Goal: Task Accomplishment & Management: Manage account settings

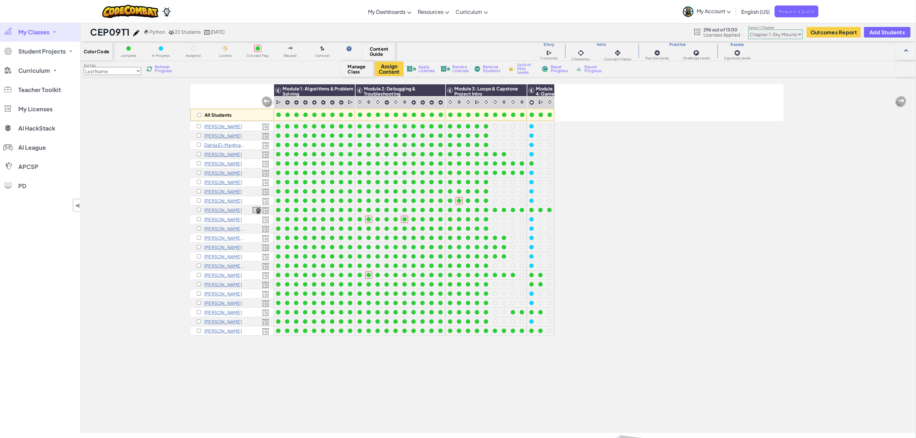
click at [38, 27] on link "My Classes" at bounding box center [40, 31] width 80 height 19
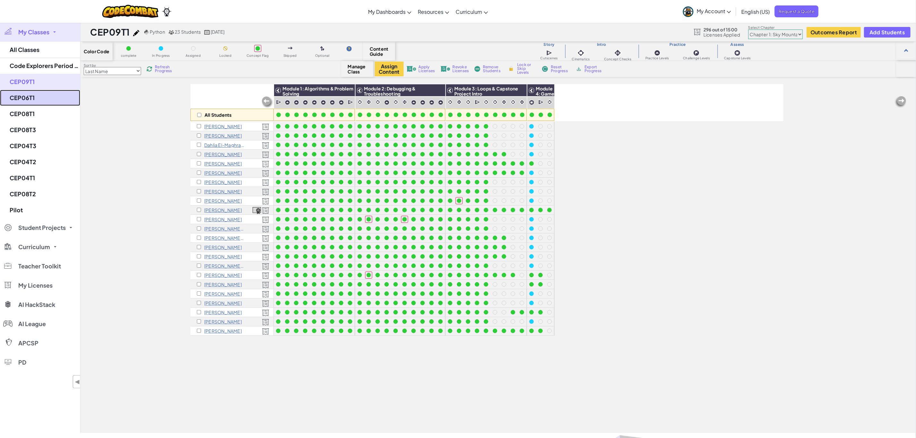
click at [49, 97] on link "CEP06T1" at bounding box center [40, 98] width 80 height 16
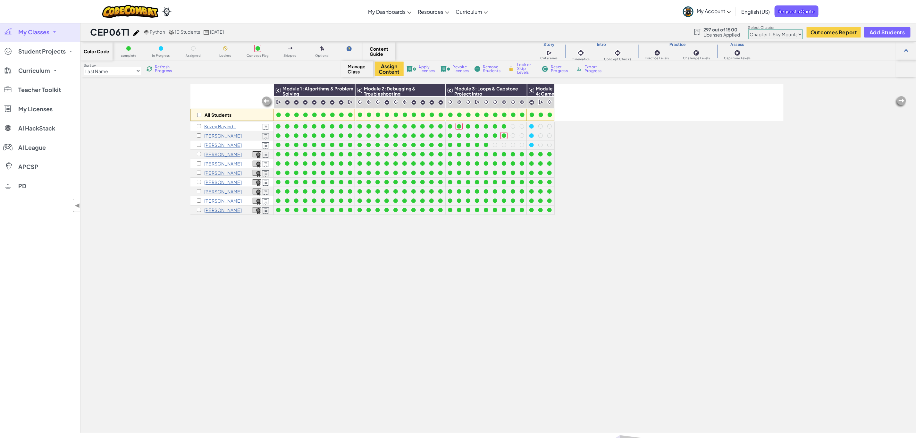
click at [35, 31] on span "My Classes" at bounding box center [33, 32] width 31 height 6
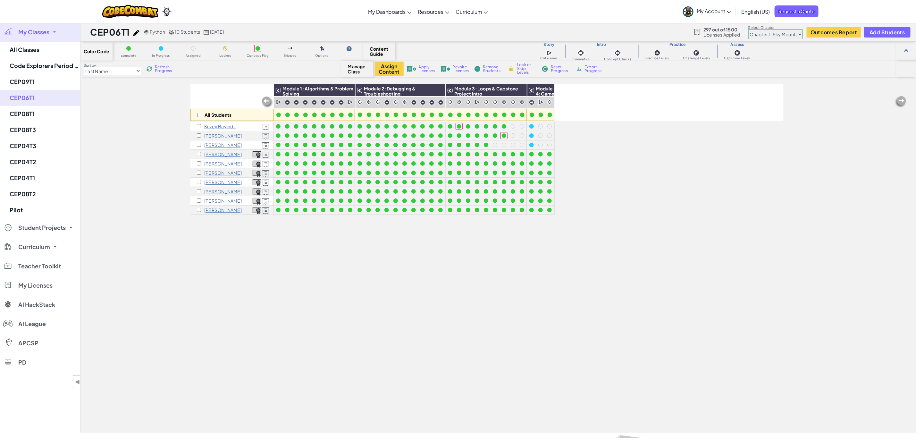
click at [785, 34] on select "Chapter 1: Sky Mountain Chapter 2: The Moon Dancers Chapter 3: The Phoenix Land…" at bounding box center [775, 34] width 55 height 10
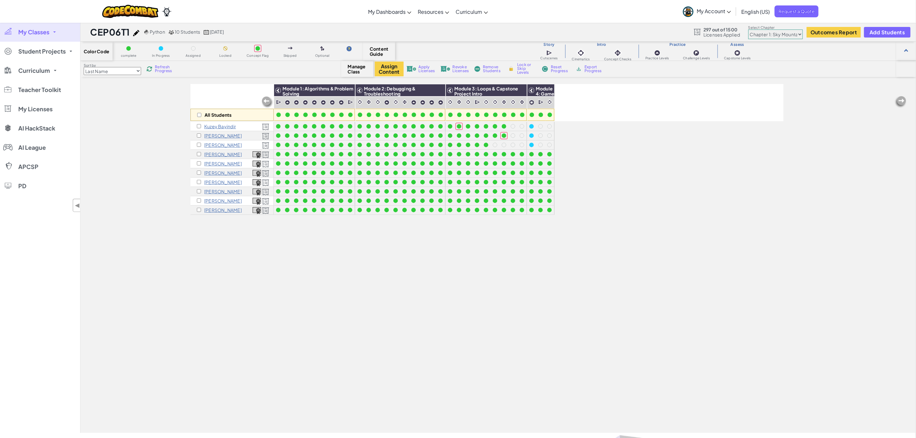
select select "5d8a57abe8919b28d5113af1"
click at [749, 29] on select "Chapter 1: Sky Mountain Chapter 2: The Moon Dancers Chapter 3: The Phoenix Land…" at bounding box center [775, 34] width 55 height 10
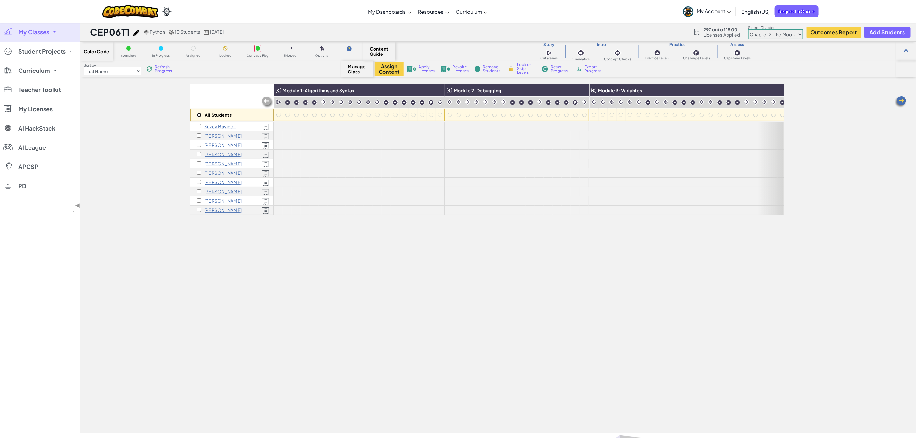
click at [199, 115] on input "checkbox" at bounding box center [199, 115] width 4 height 4
checkbox input "true"
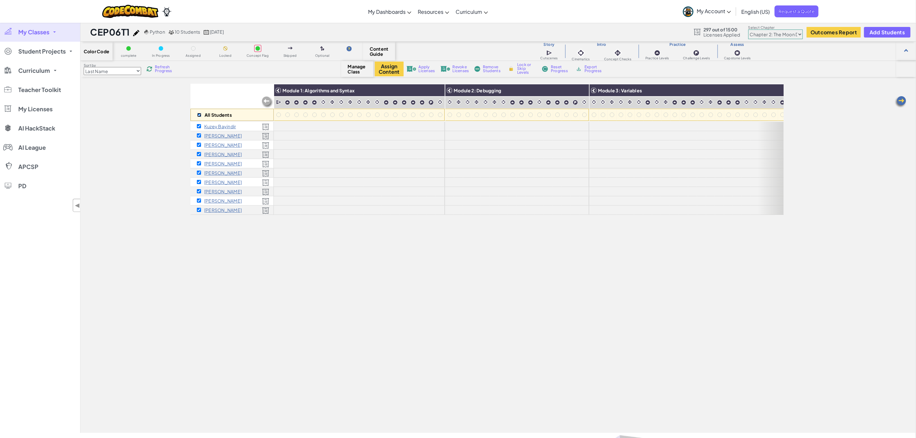
checkbox input "true"
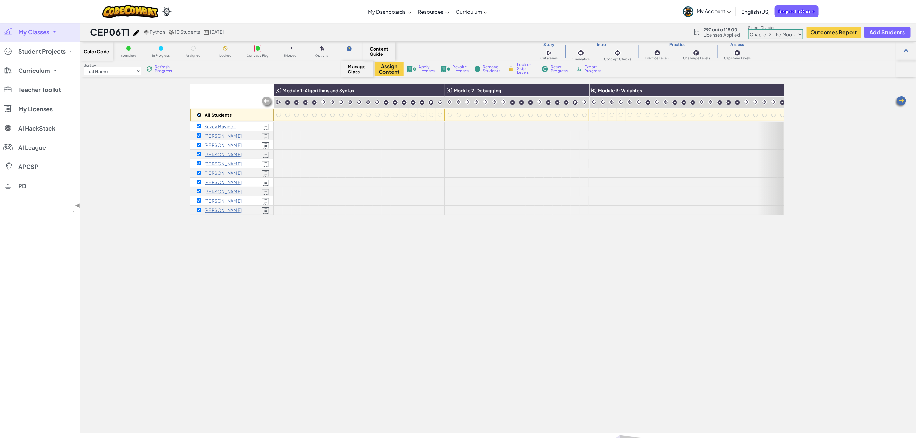
checkbox input "true"
click at [389, 67] on button "Assign Content" at bounding box center [389, 69] width 29 height 15
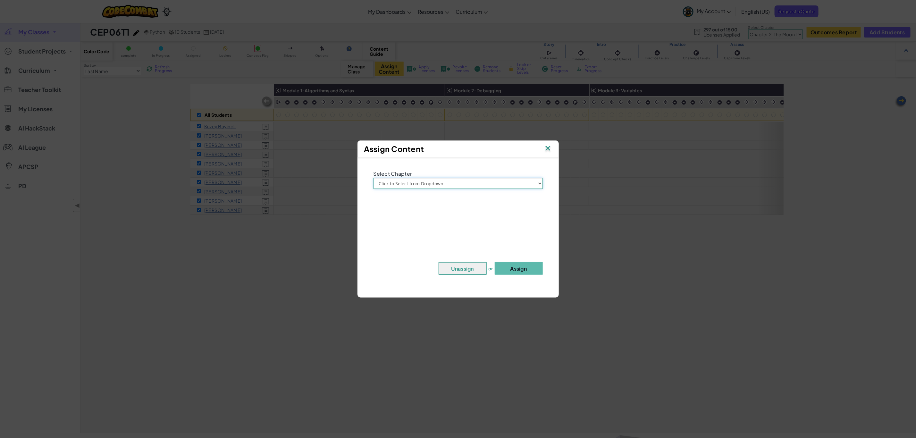
click at [476, 185] on select "Click to Select from Dropdown Chapter 1: [GEOGRAPHIC_DATA] Chapter 2: The Moon …" at bounding box center [458, 183] width 169 height 11
select select "Chapter 2: The Moon Dancers"
click at [374, 178] on select "Click to Select from Dropdown Chapter 1: [GEOGRAPHIC_DATA] Chapter 2: The Moon …" at bounding box center [458, 183] width 169 height 11
click at [518, 270] on button "Assign" at bounding box center [519, 268] width 48 height 13
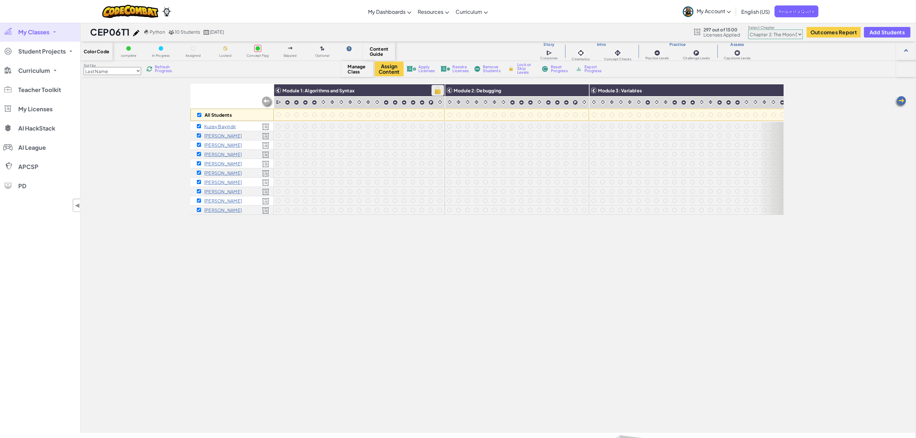
click at [439, 89] on img at bounding box center [437, 91] width 11 height 10
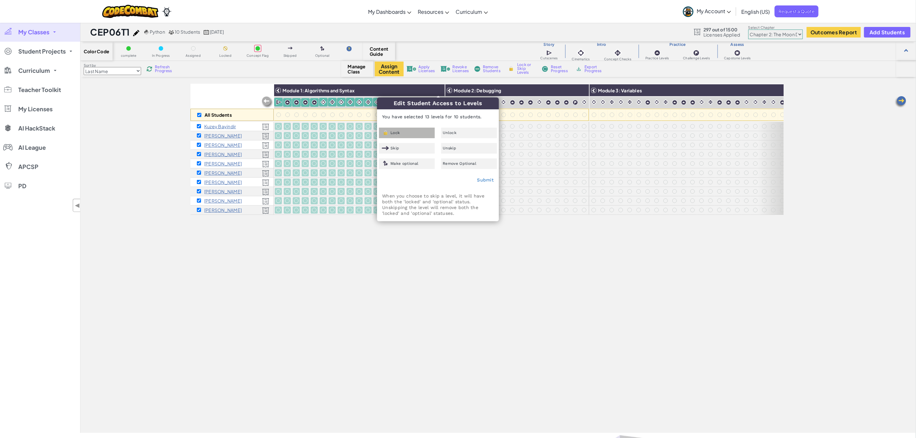
click at [414, 132] on div "Lock" at bounding box center [407, 133] width 56 height 11
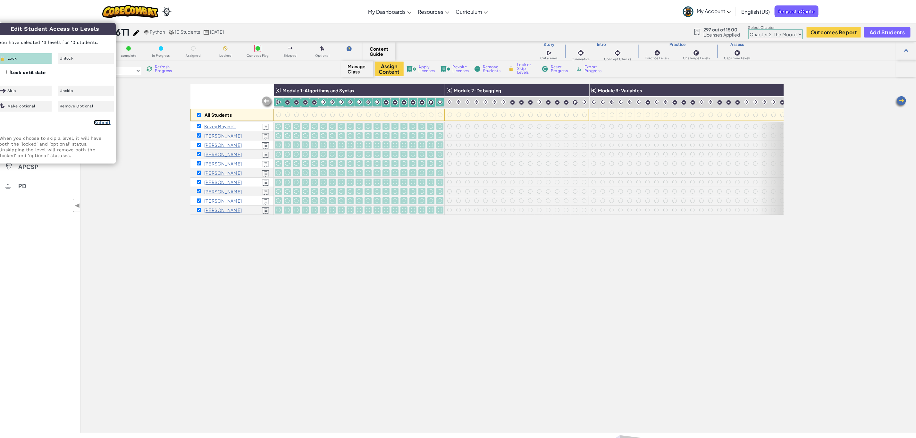
click at [102, 122] on link "Submit" at bounding box center [102, 122] width 17 height 5
checkbox input "false"
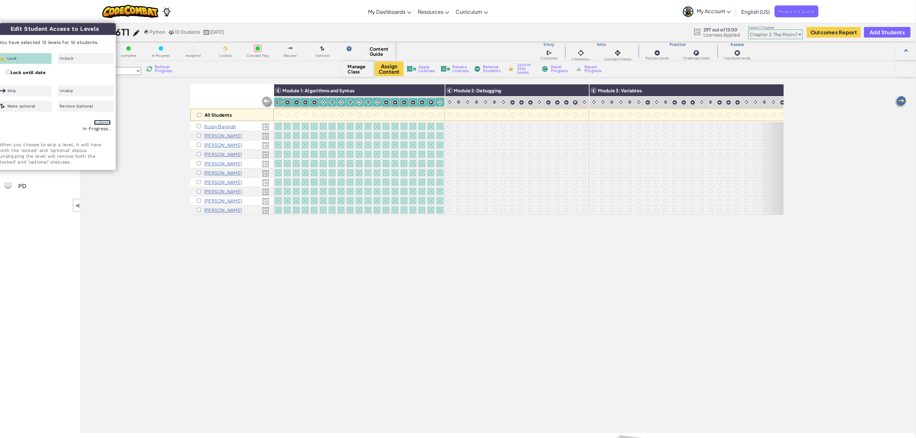
checkbox input "false"
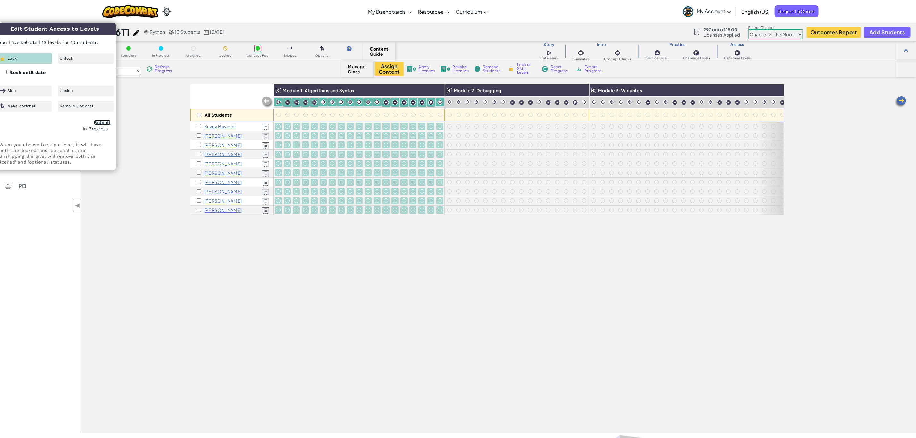
checkbox input "false"
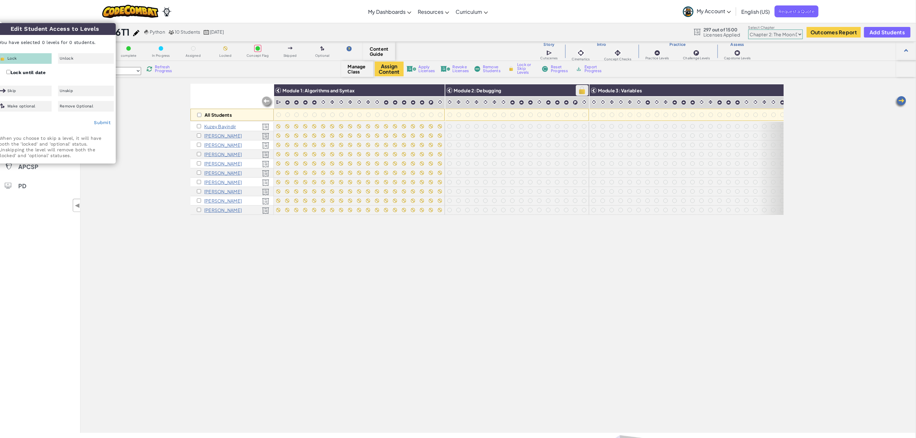
click at [583, 92] on img at bounding box center [581, 91] width 11 height 10
checkbox input "true"
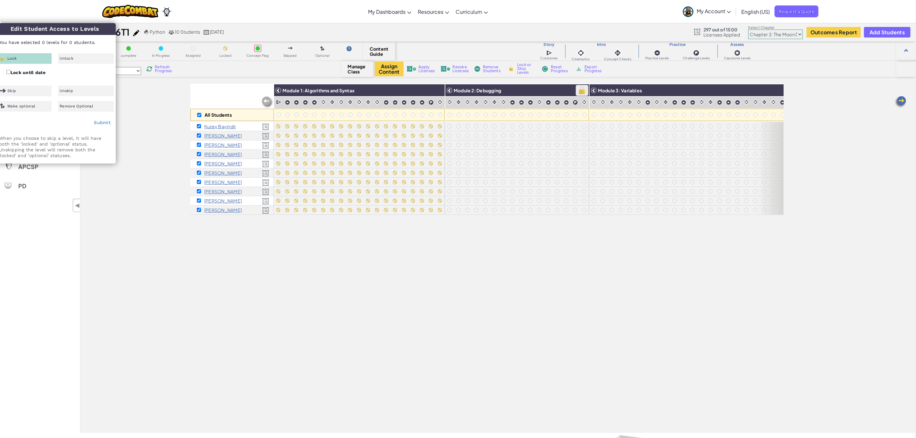
checkbox input "true"
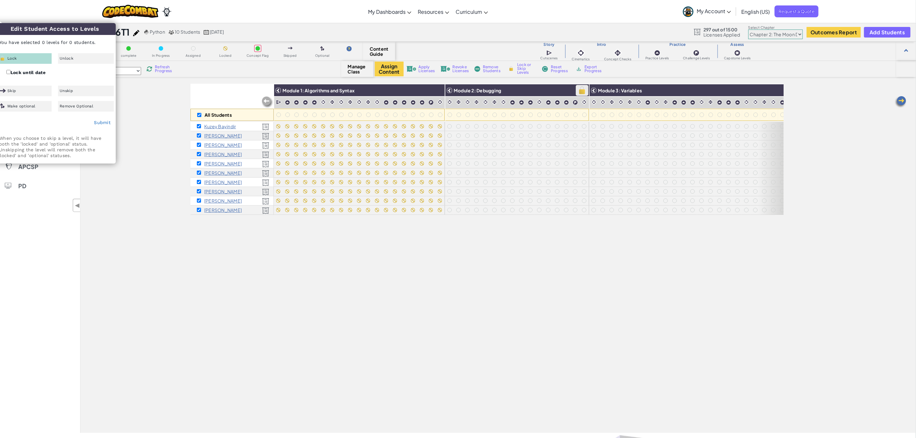
checkbox input "true"
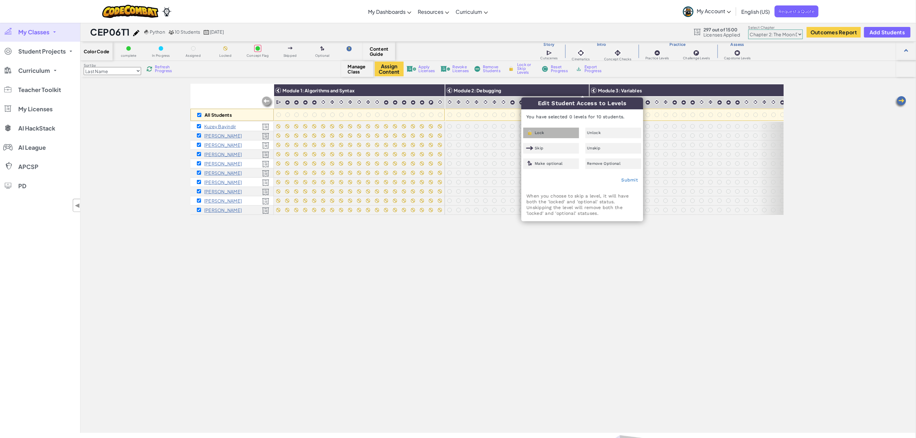
click at [553, 133] on div "Lock" at bounding box center [551, 133] width 56 height 11
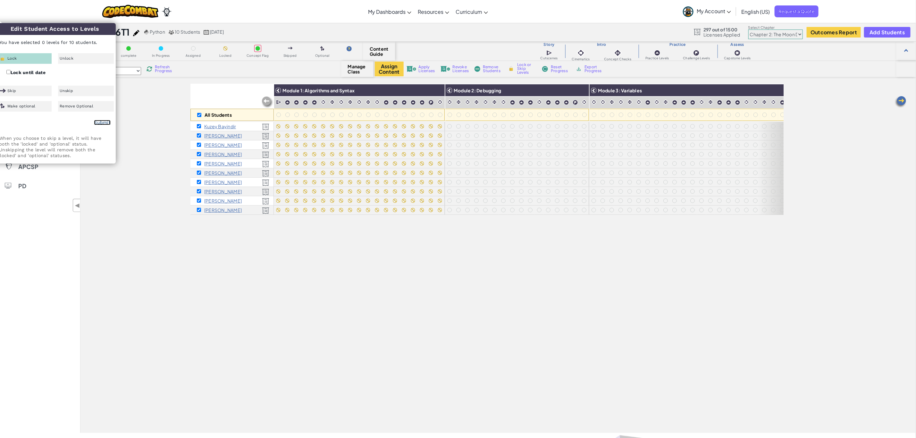
click at [101, 122] on link "Submit" at bounding box center [102, 122] width 17 height 5
checkbox input "false"
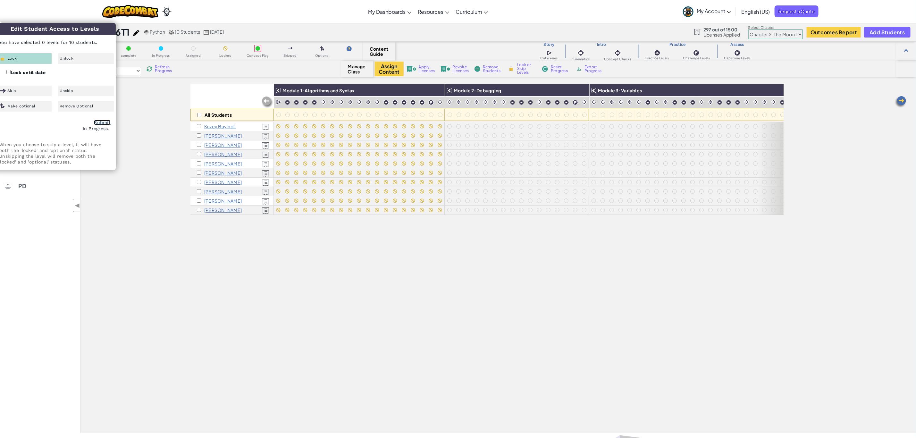
checkbox input "false"
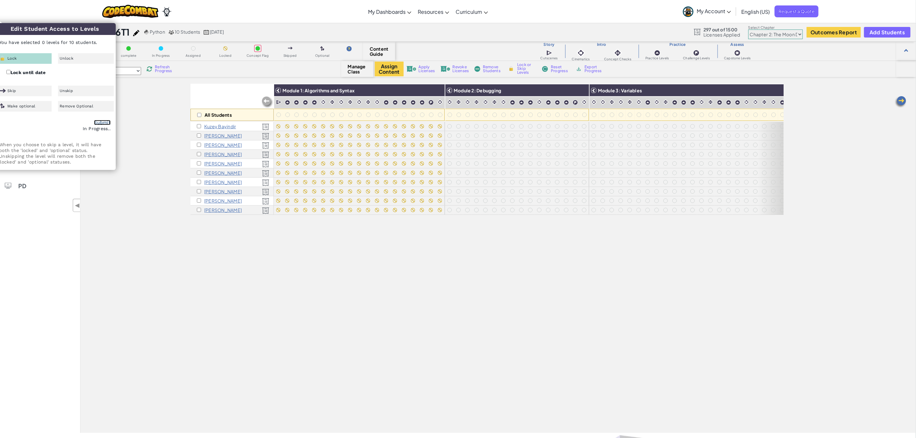
checkbox input "false"
click at [199, 114] on input "checkbox" at bounding box center [199, 115] width 4 height 4
checkbox input "false"
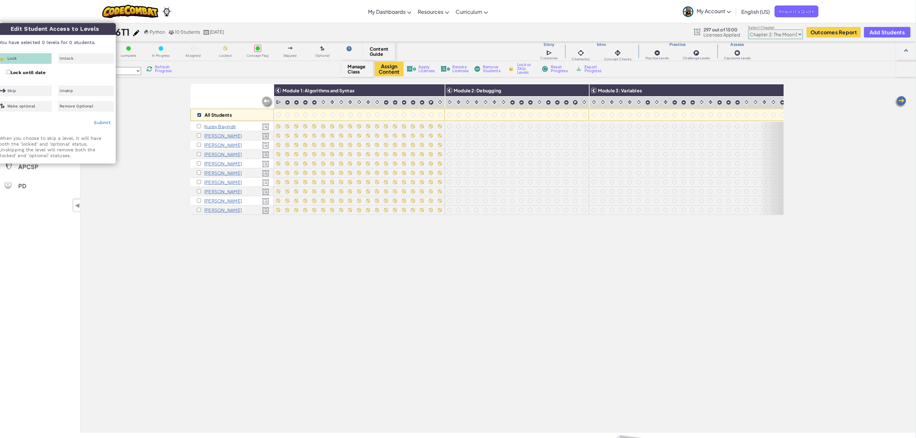
checkbox input "false"
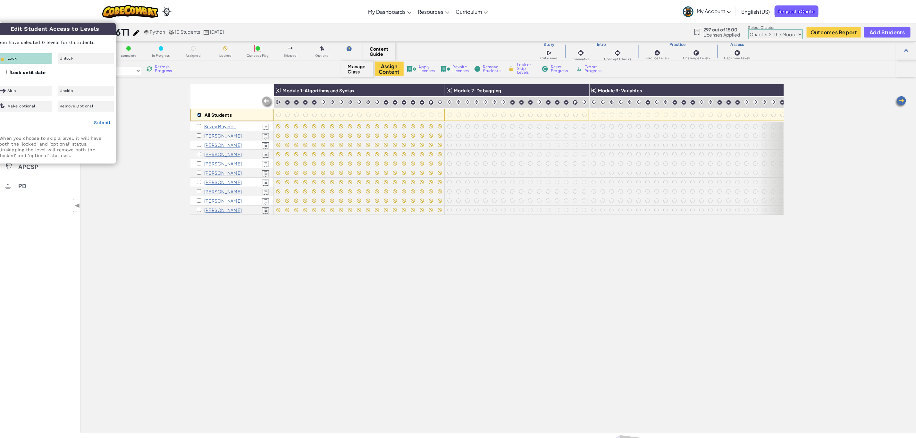
checkbox input "false"
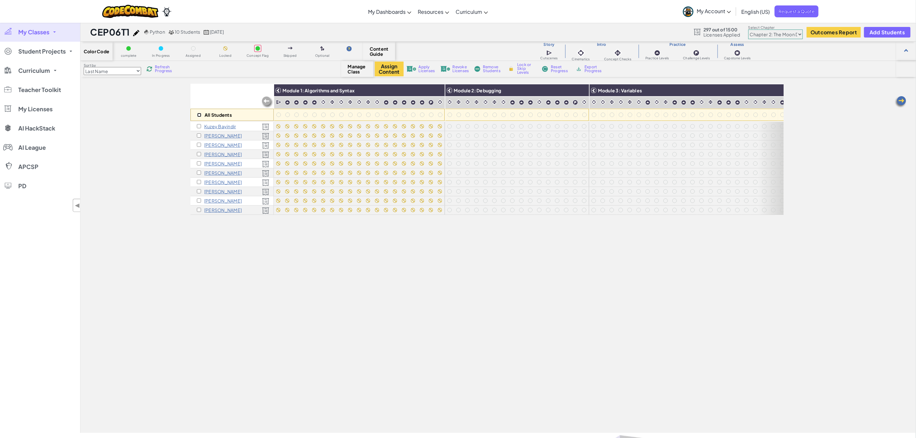
click at [200, 114] on input "checkbox" at bounding box center [199, 115] width 4 height 4
checkbox input "true"
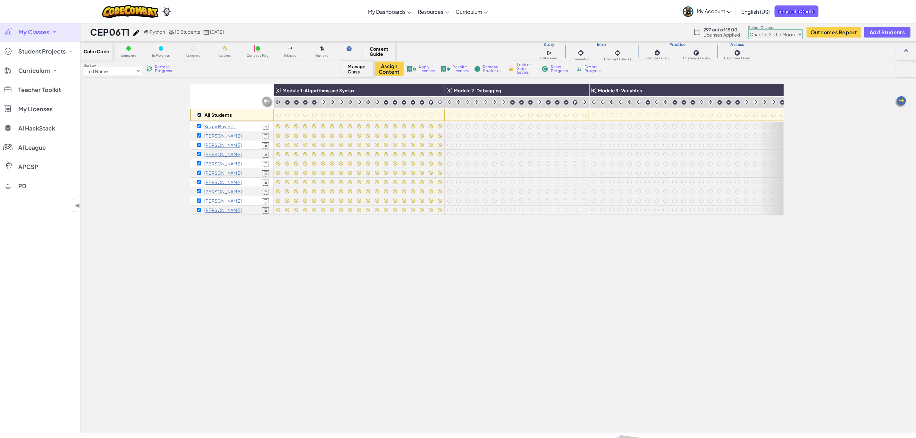
checkbox input "true"
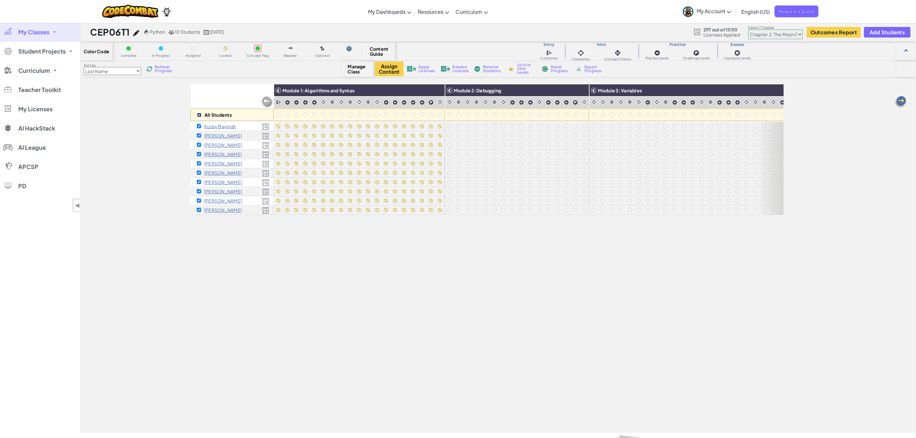
checkbox input "true"
click at [583, 89] on img at bounding box center [581, 91] width 11 height 10
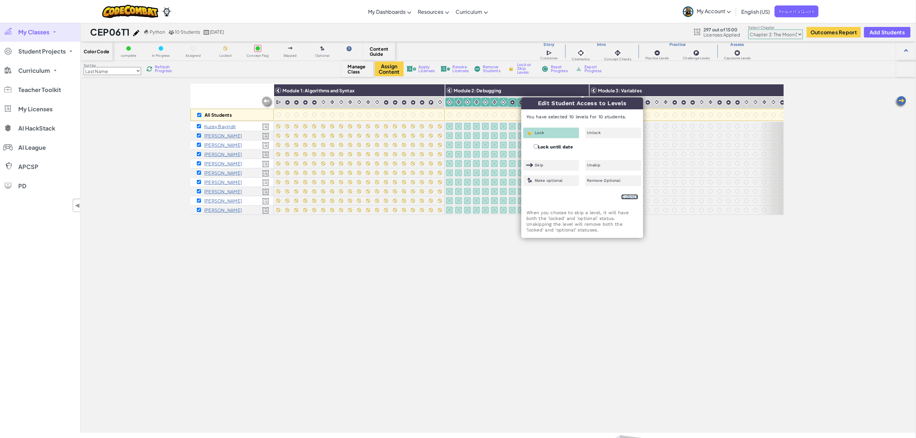
click at [630, 194] on link "Submit" at bounding box center [629, 196] width 17 height 5
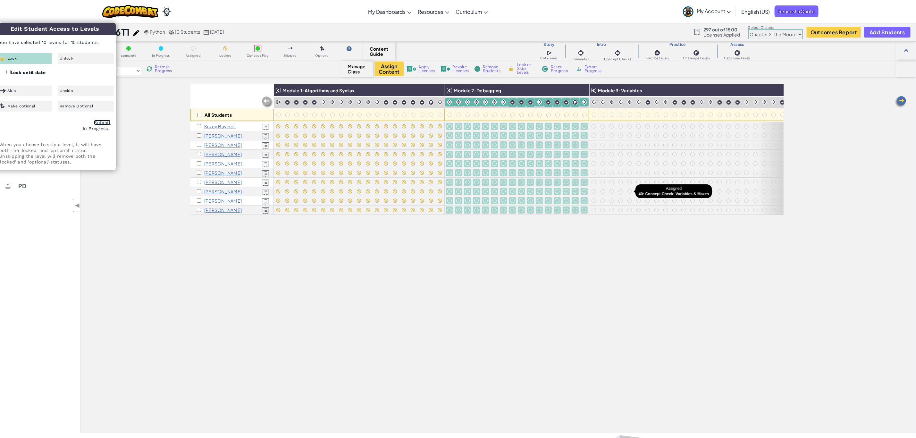
checkbox input "false"
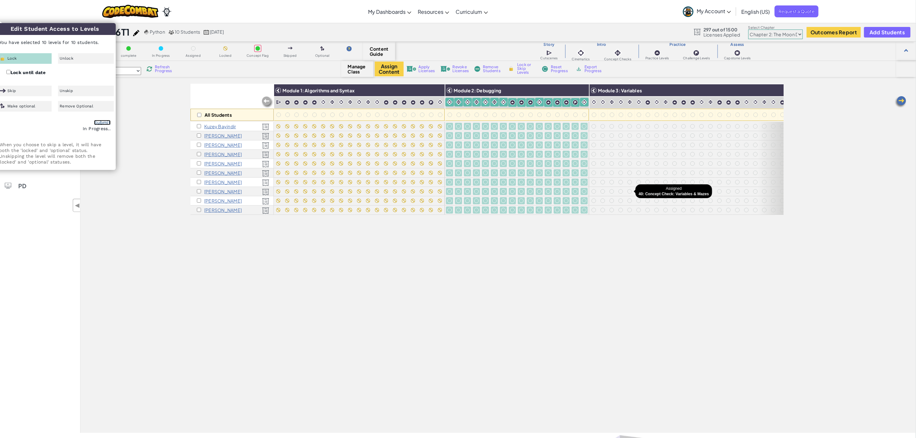
checkbox input "false"
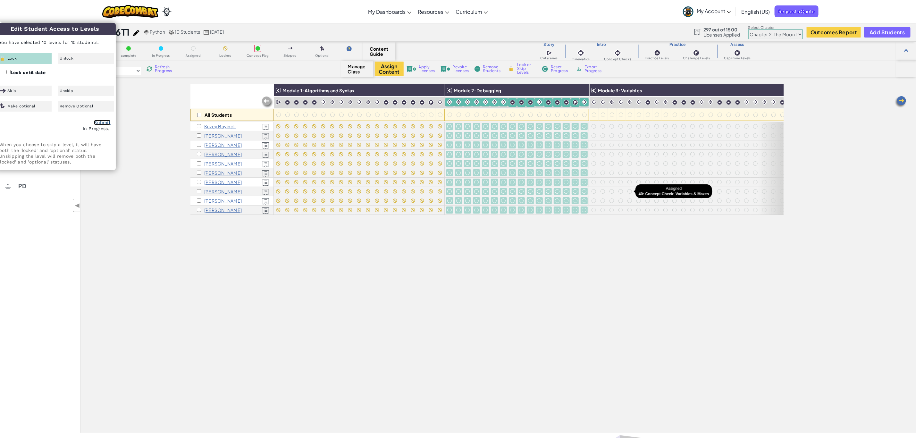
checkbox input "false"
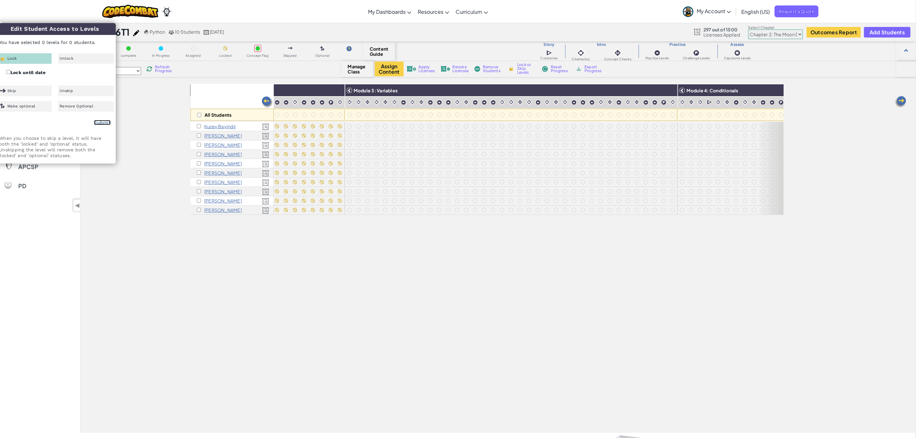
scroll to position [0, 250]
click at [198, 115] on input "checkbox" at bounding box center [199, 115] width 4 height 4
checkbox input "true"
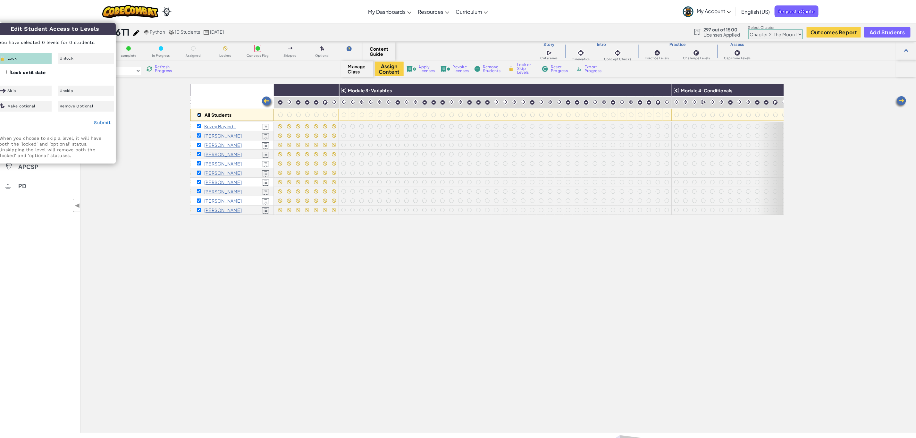
checkbox input "true"
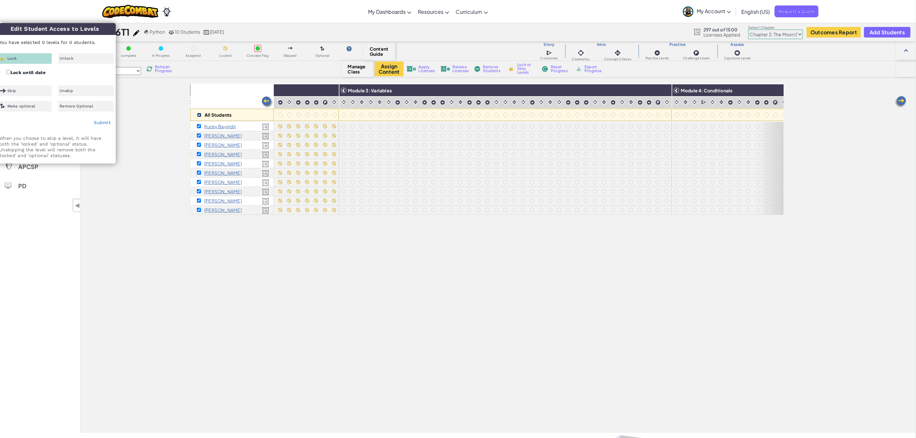
checkbox input "true"
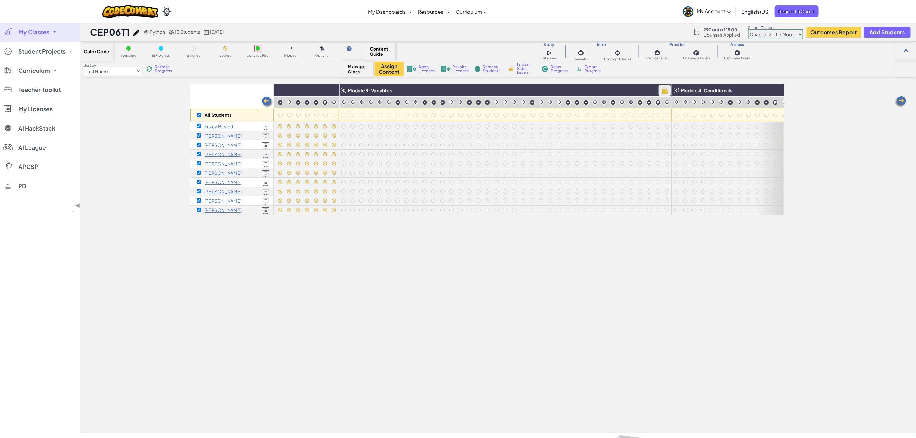
click at [667, 91] on img at bounding box center [664, 91] width 11 height 10
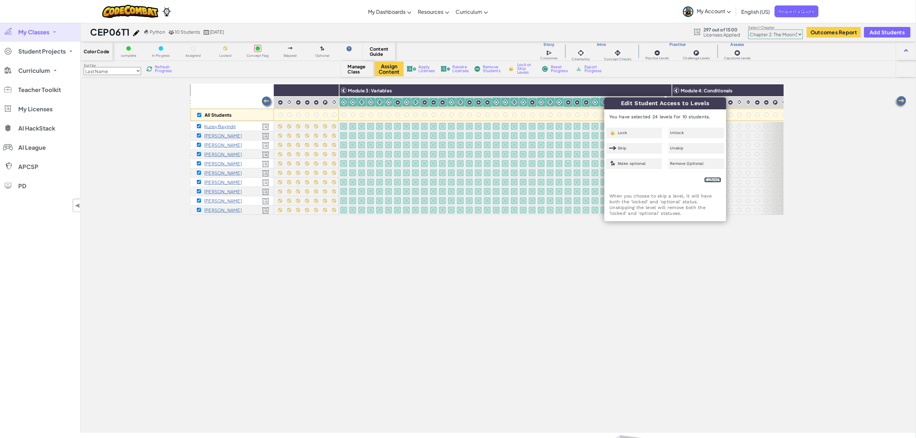
click at [716, 181] on link "Submit" at bounding box center [712, 179] width 17 height 5
checkbox input "false"
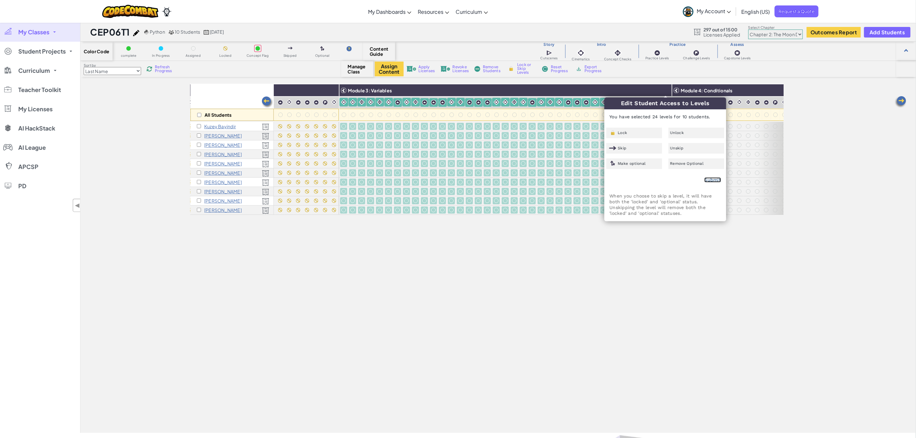
checkbox input "false"
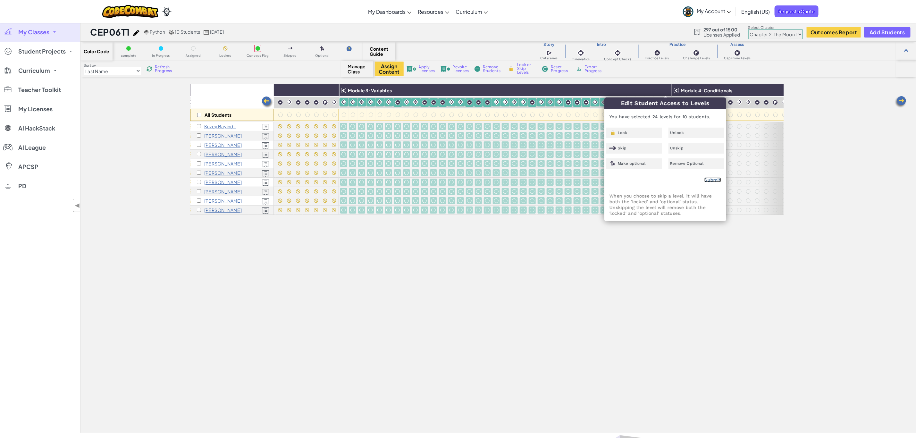
checkbox input "false"
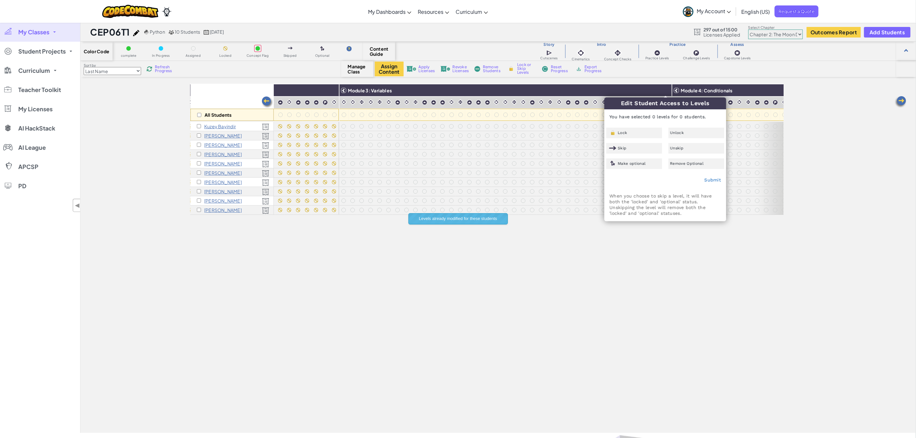
click at [197, 117] on div "All Students" at bounding box center [231, 115] width 83 height 12
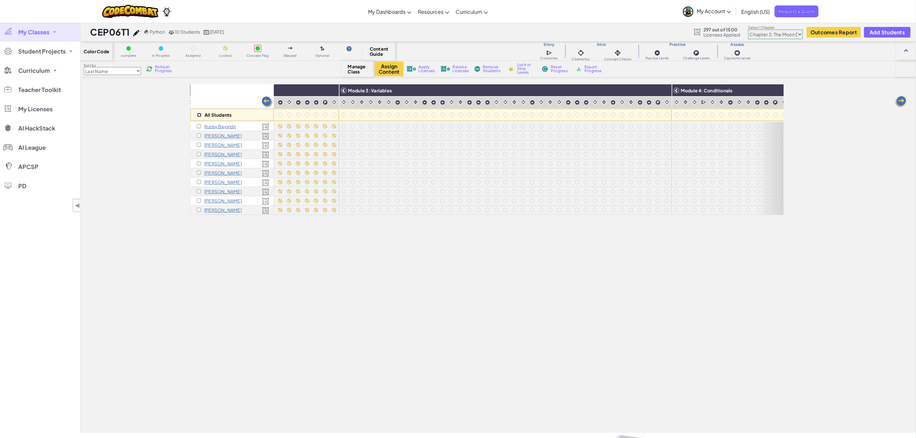
click at [198, 114] on input "checkbox" at bounding box center [199, 115] width 4 height 4
checkbox input "true"
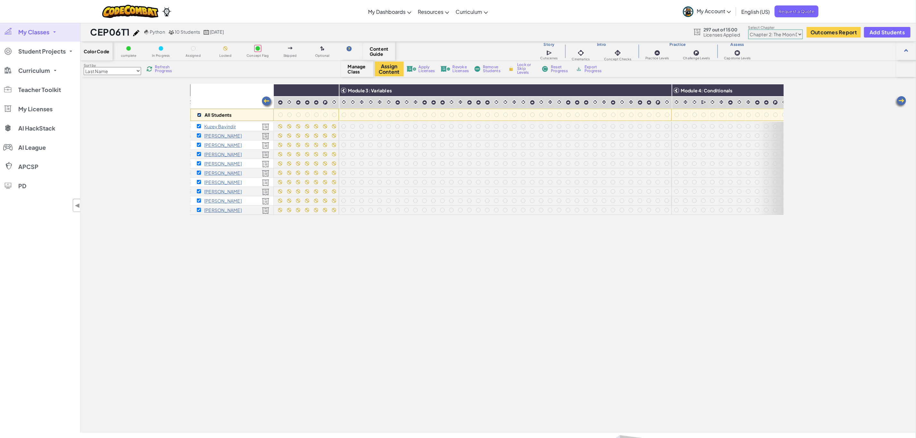
checkbox input "true"
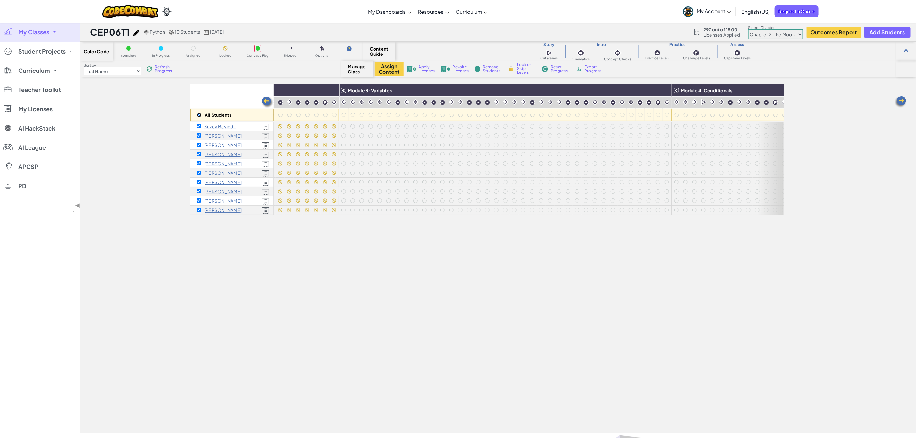
checkbox input "true"
click at [665, 92] on img at bounding box center [664, 91] width 11 height 10
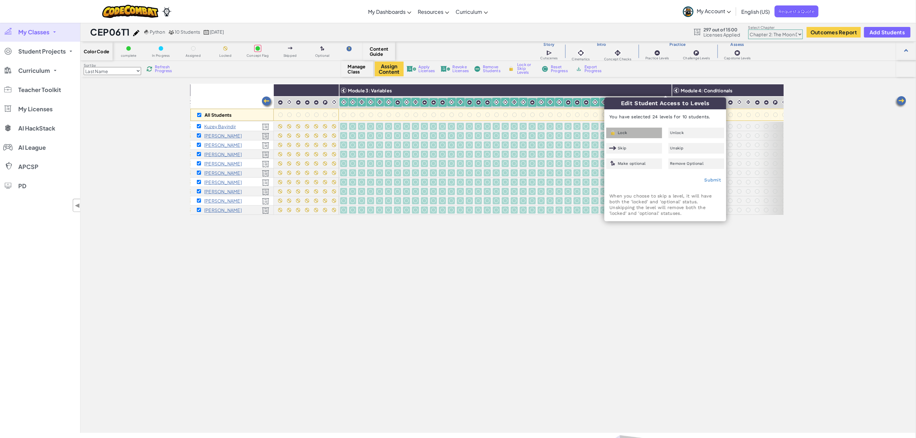
click at [634, 135] on div "Lock" at bounding box center [634, 133] width 56 height 11
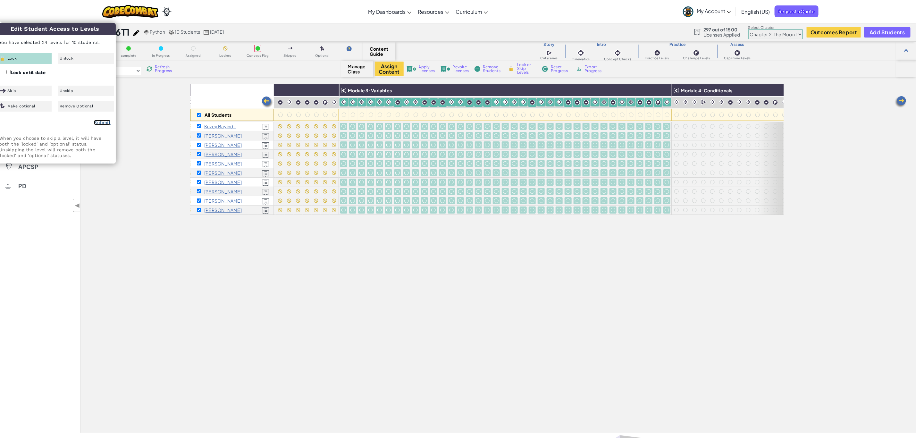
click at [107, 121] on link "Submit" at bounding box center [102, 122] width 17 height 5
checkbox input "false"
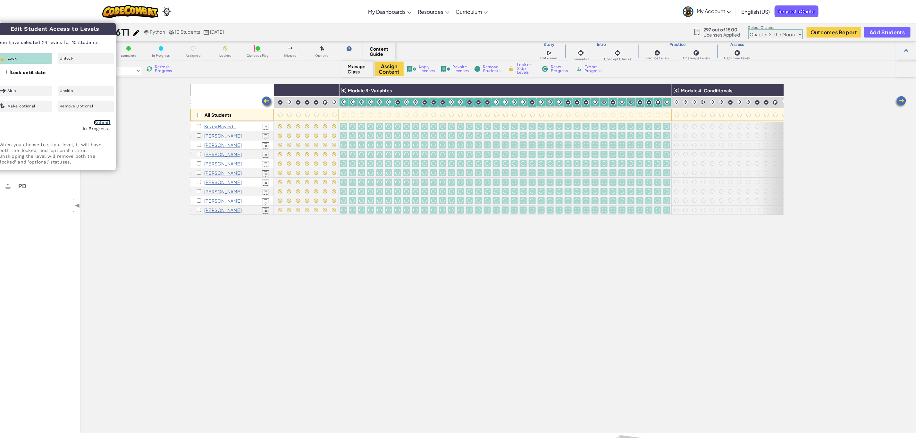
checkbox input "false"
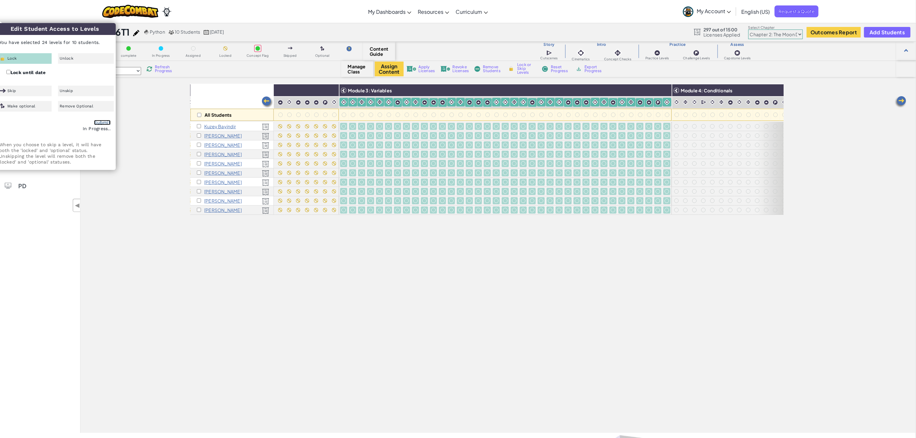
checkbox input "false"
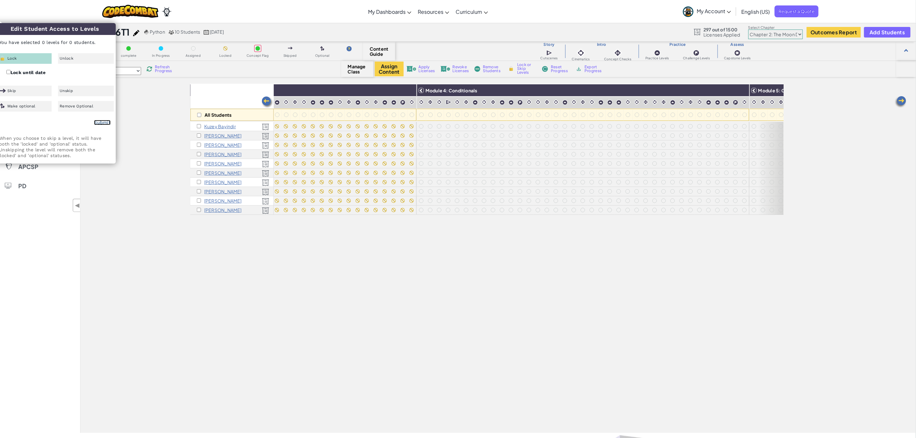
scroll to position [0, 551]
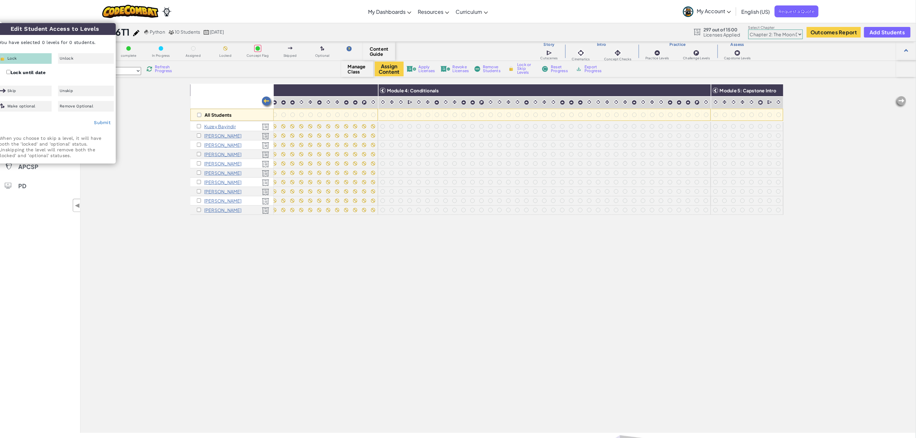
click at [197, 116] on div "All Students" at bounding box center [231, 115] width 83 height 12
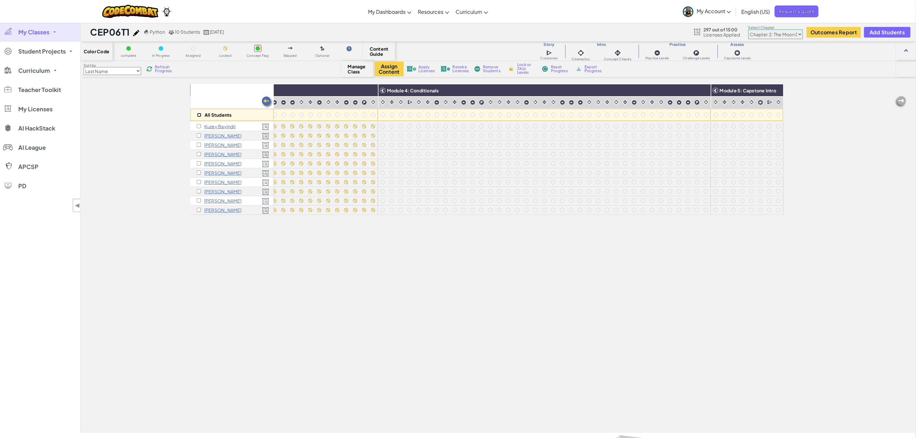
click at [199, 115] on input "checkbox" at bounding box center [199, 115] width 4 height 4
checkbox input "true"
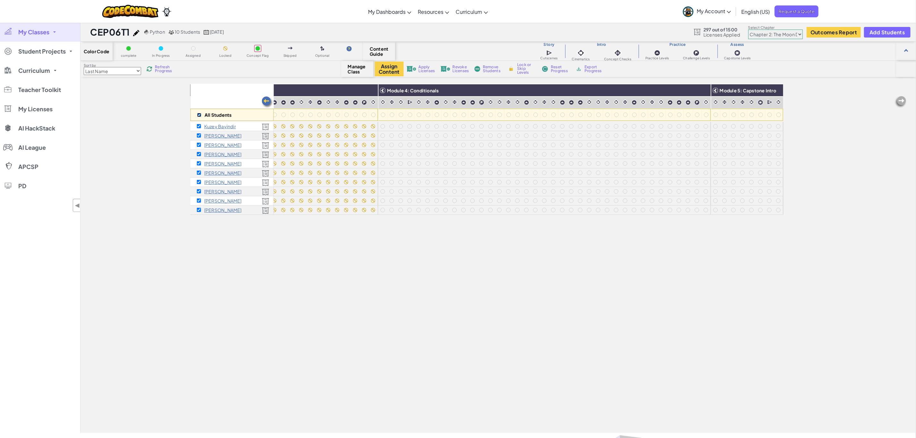
checkbox input "true"
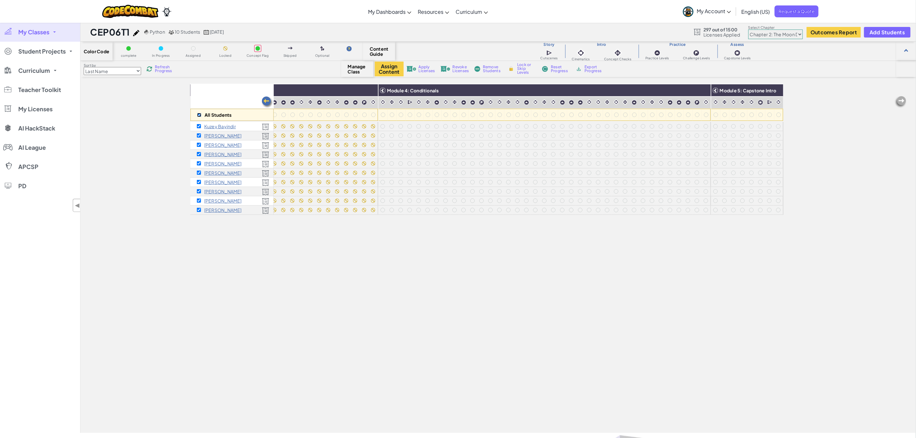
checkbox input "true"
click at [698, 88] on img at bounding box center [703, 91] width 11 height 10
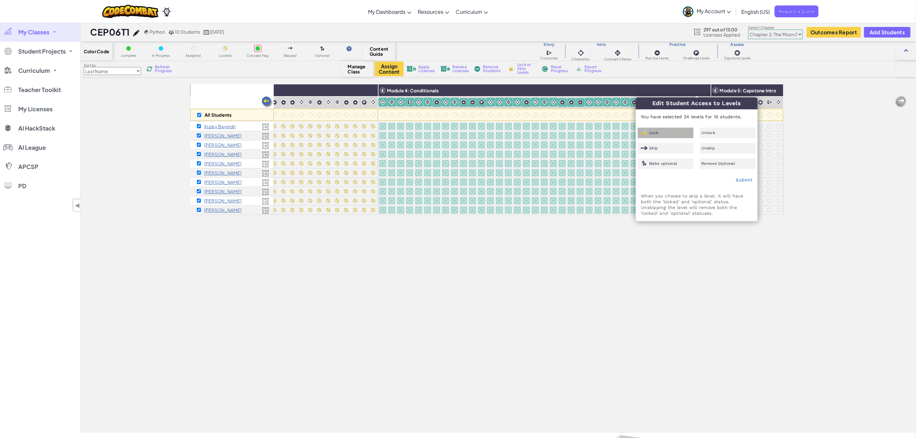
click at [679, 133] on div "Lock" at bounding box center [666, 133] width 56 height 11
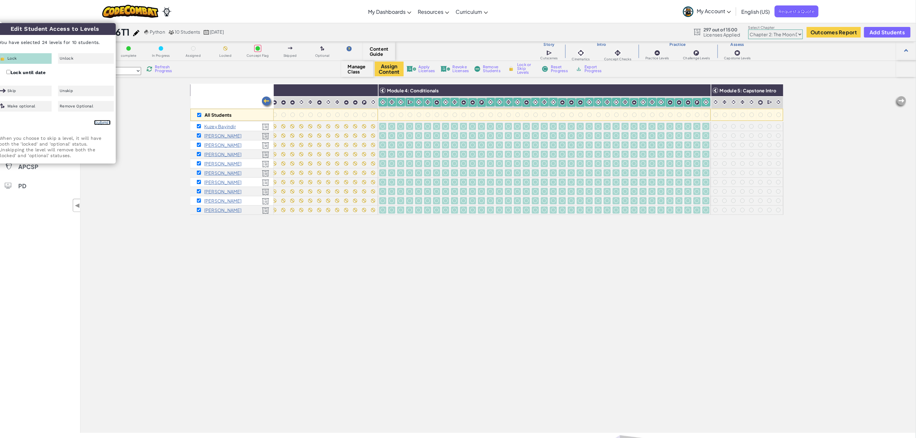
click at [101, 122] on link "Submit" at bounding box center [102, 122] width 17 height 5
checkbox input "false"
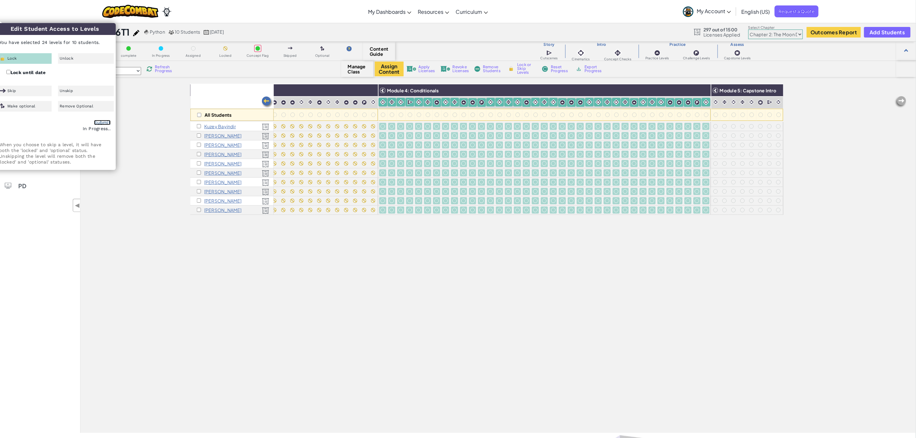
checkbox input "false"
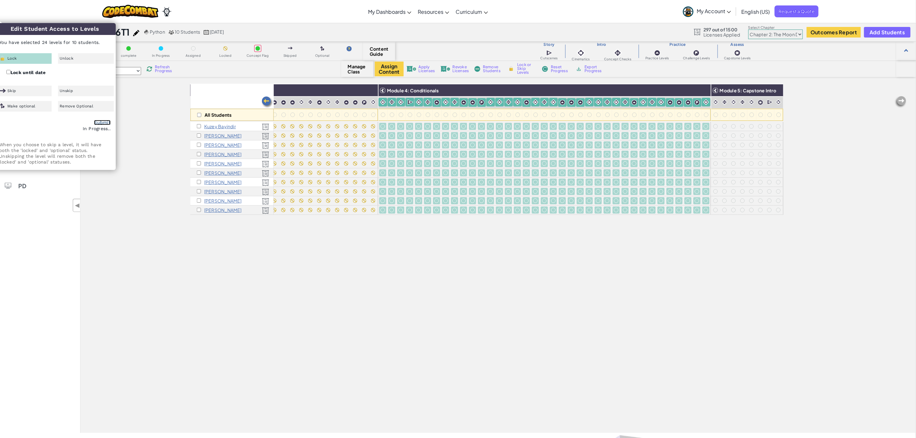
checkbox input "false"
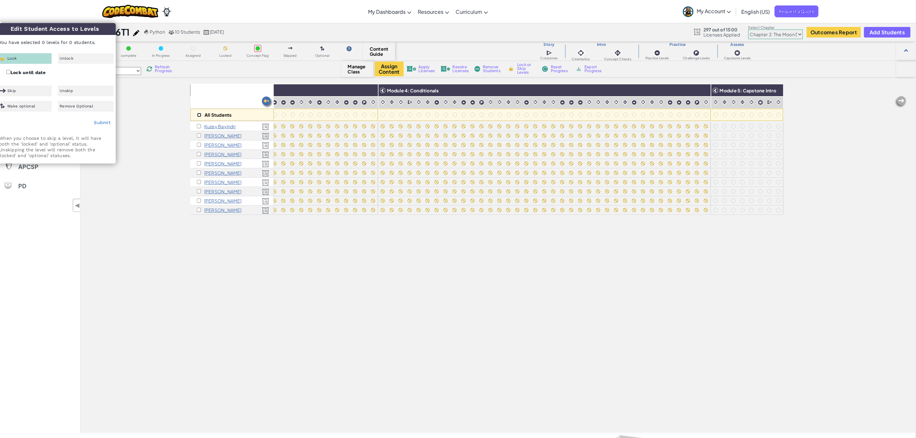
click at [198, 116] on input "checkbox" at bounding box center [199, 115] width 4 height 4
checkbox input "true"
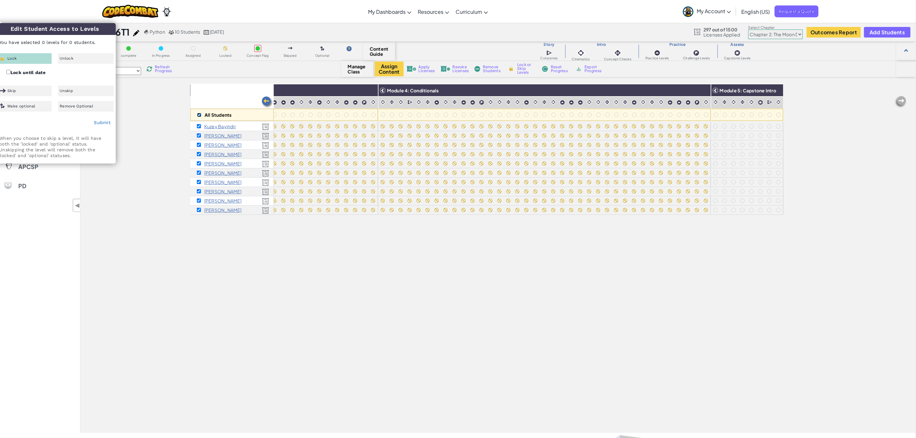
checkbox input "true"
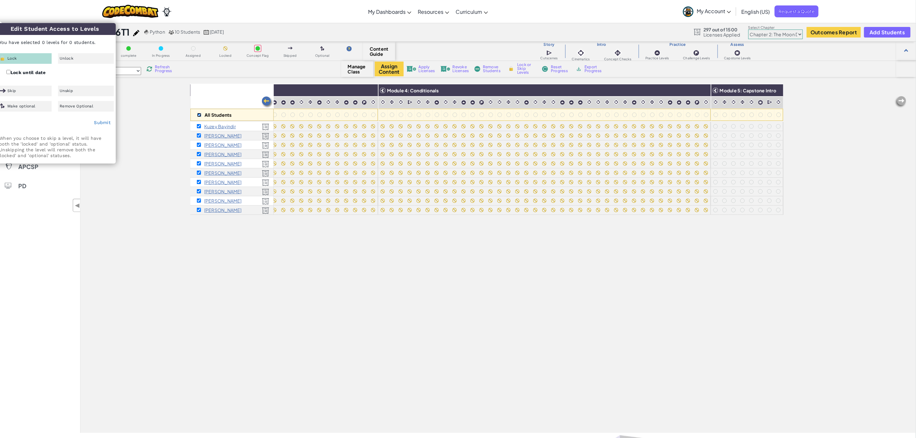
checkbox input "true"
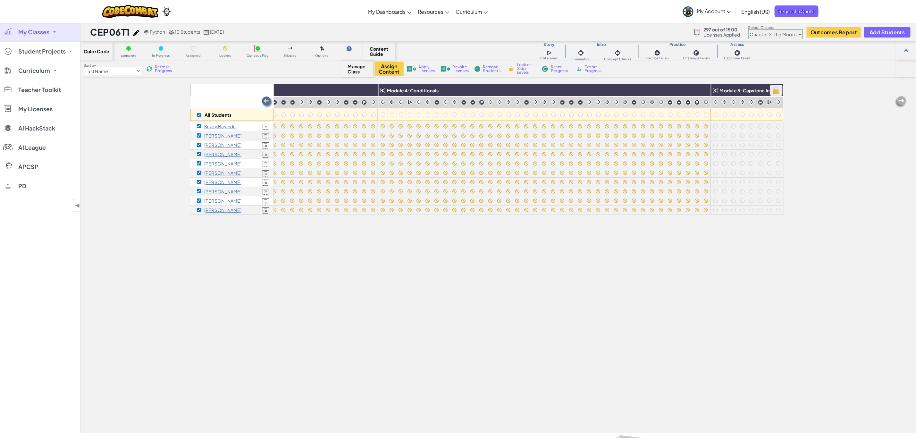
click at [773, 90] on img at bounding box center [776, 91] width 11 height 10
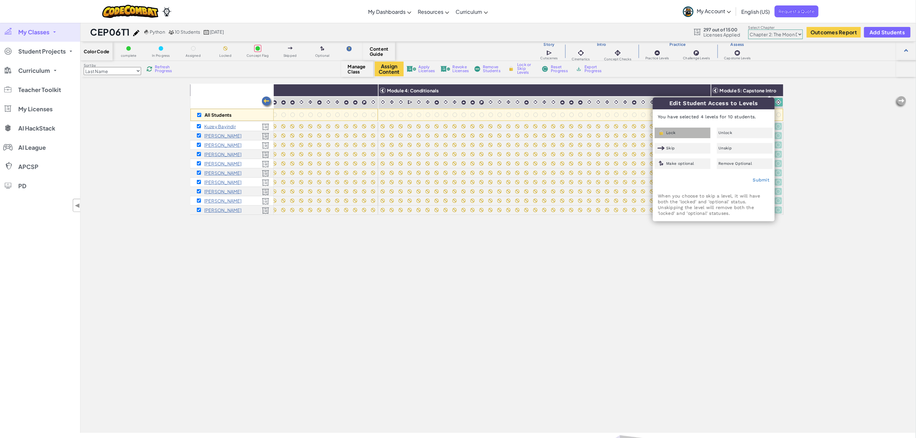
click at [681, 128] on div "Lock" at bounding box center [683, 133] width 56 height 11
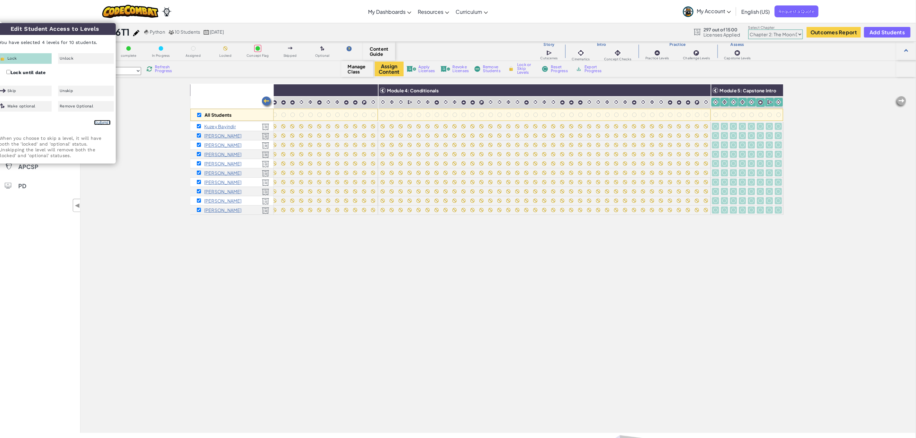
click at [107, 122] on link "Submit" at bounding box center [102, 122] width 17 height 5
checkbox input "false"
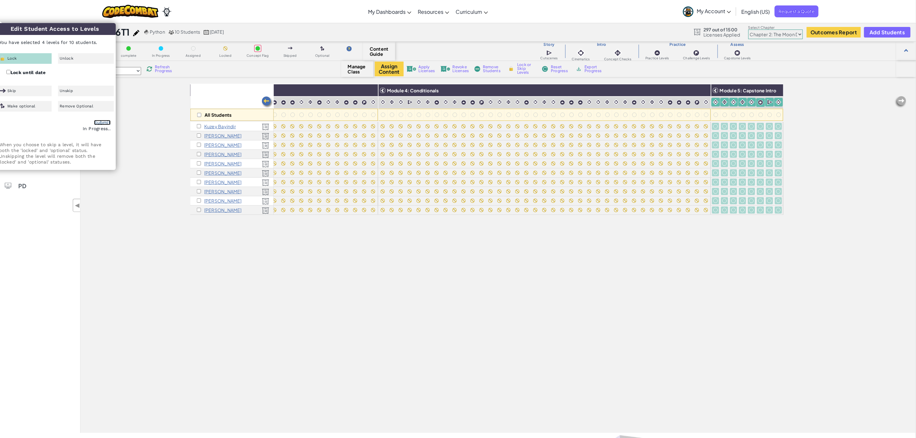
checkbox input "false"
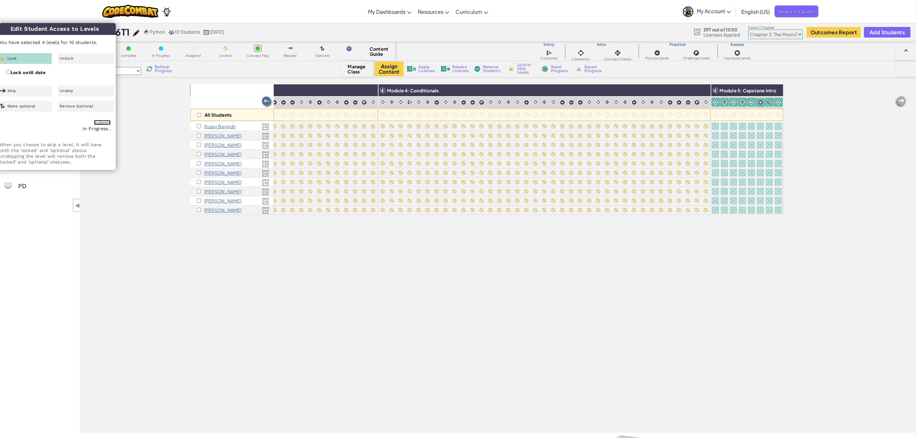
checkbox input "false"
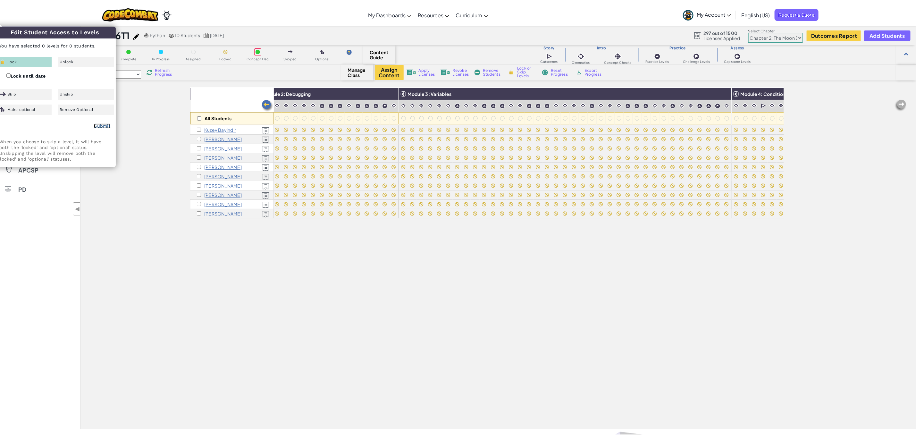
scroll to position [0, 0]
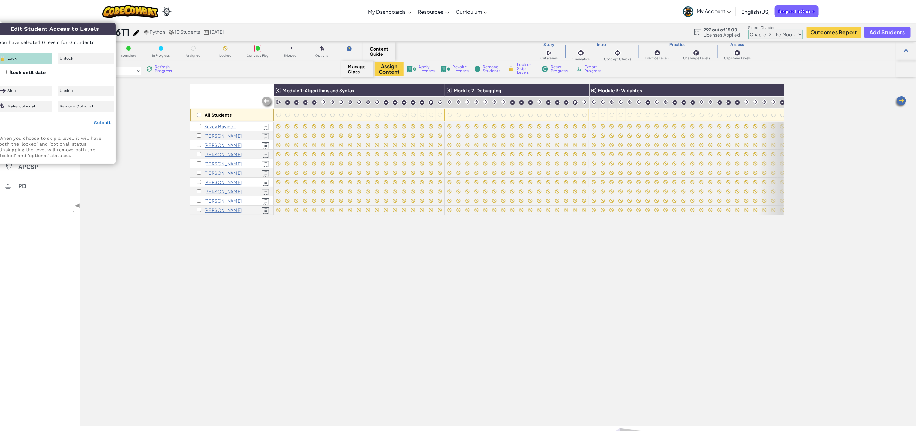
click at [792, 36] on select "Chapter 1: Sky Mountain Chapter 2: The Moon Dancers Chapter 3: The Phoenix Land…" at bounding box center [775, 34] width 55 height 10
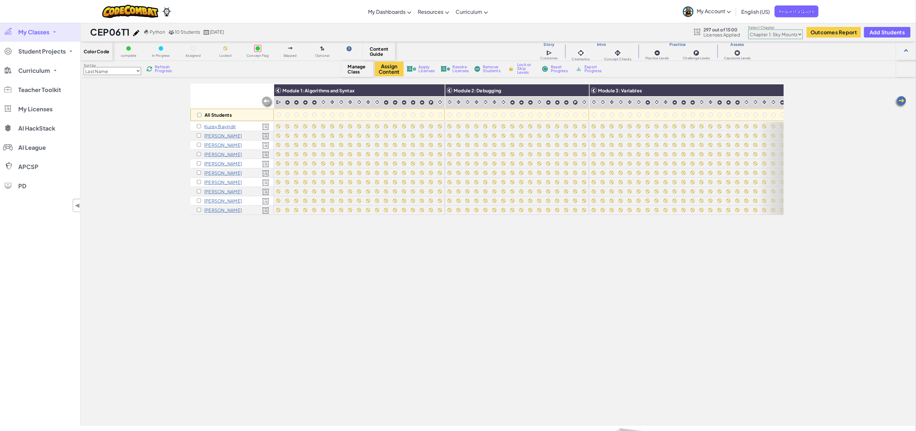
click at [749, 29] on select "Chapter 1: Sky Mountain Chapter 2: The Moon Dancers Chapter 3: The Phoenix Land…" at bounding box center [775, 34] width 55 height 10
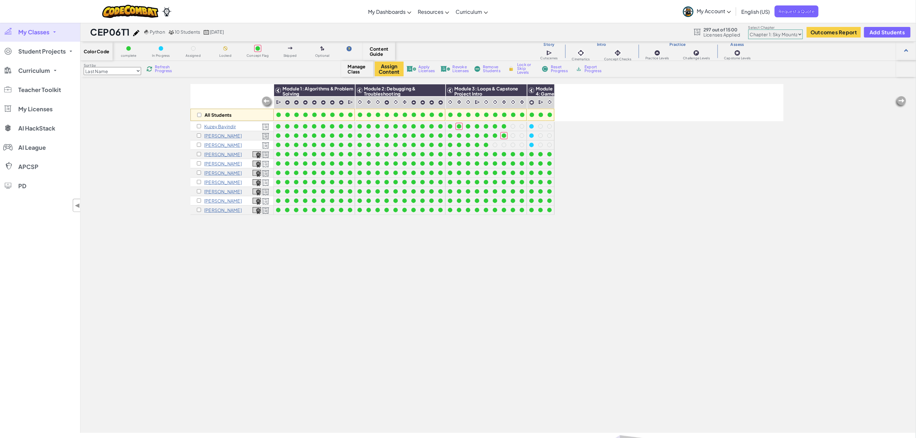
click at [776, 32] on select "Chapter 1: Sky Mountain Chapter 2: The Moon Dancers Chapter 3: The Phoenix Land…" at bounding box center [775, 34] width 55 height 10
click at [749, 29] on select "Chapter 1: Sky Mountain Chapter 2: The Moon Dancers Chapter 3: The Phoenix Land…" at bounding box center [775, 34] width 55 height 10
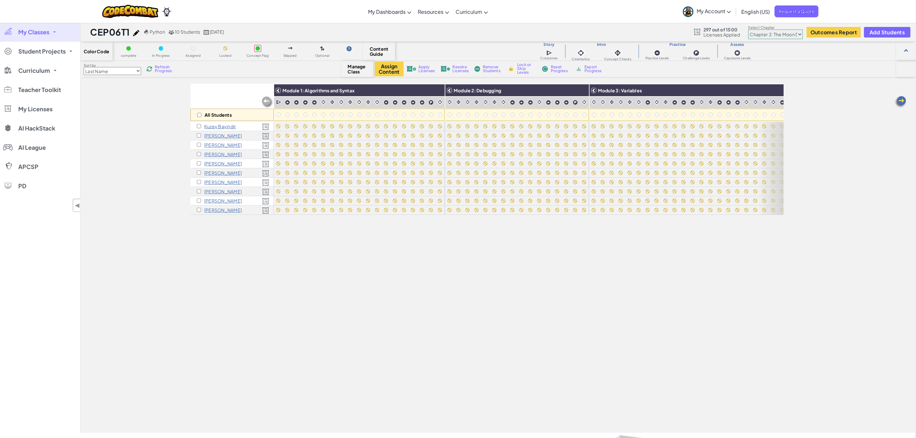
click at [784, 33] on select "Chapter 1: Sky Mountain Chapter 2: The Moon Dancers Chapter 3: The Phoenix Land…" at bounding box center [775, 34] width 55 height 10
click at [749, 29] on select "Chapter 1: Sky Mountain Chapter 2: The Moon Dancers Chapter 3: The Phoenix Land…" at bounding box center [775, 34] width 55 height 10
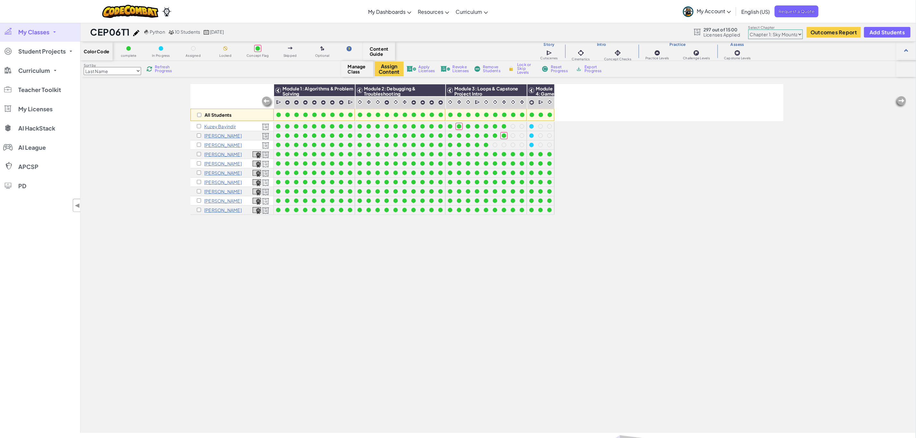
click at [779, 33] on select "Chapter 1: Sky Mountain Chapter 2: The Moon Dancers Chapter 3: The Phoenix Land…" at bounding box center [775, 34] width 55 height 10
select select "5d8a57abe8919b28d5113af1"
click at [749, 29] on select "Chapter 1: Sky Mountain Chapter 2: The Moon Dancers Chapter 3: The Phoenix Land…" at bounding box center [775, 34] width 55 height 10
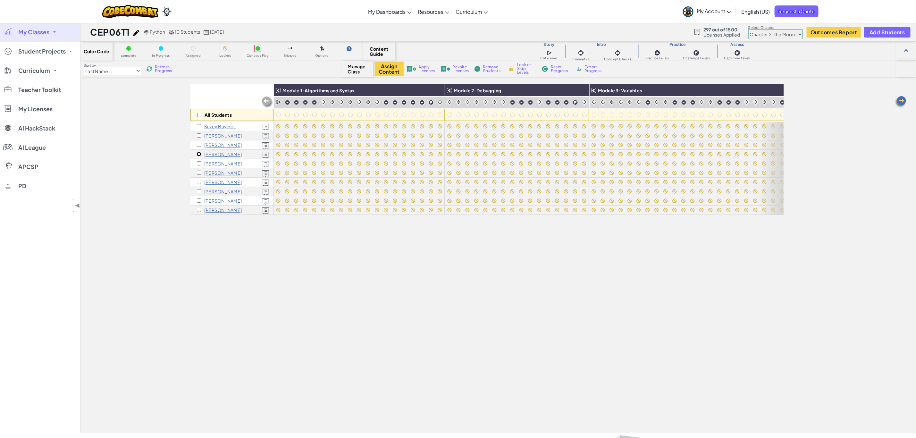
click at [199, 154] on input "checkbox" at bounding box center [199, 154] width 4 height 4
checkbox input "true"
click at [197, 164] on input "checkbox" at bounding box center [199, 163] width 4 height 4
checkbox input "true"
click at [198, 174] on input "checkbox" at bounding box center [199, 173] width 4 height 4
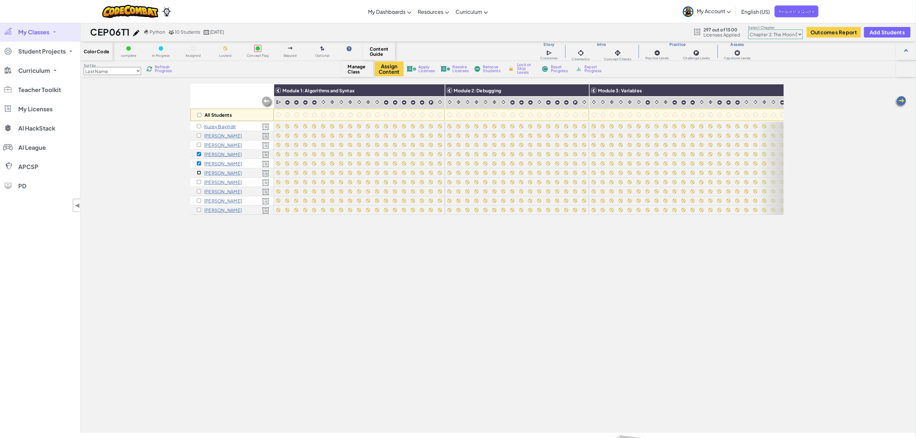
checkbox input "true"
click at [198, 182] on input "checkbox" at bounding box center [199, 182] width 4 height 4
checkbox input "true"
click at [198, 189] on input "checkbox" at bounding box center [199, 191] width 4 height 4
checkbox input "true"
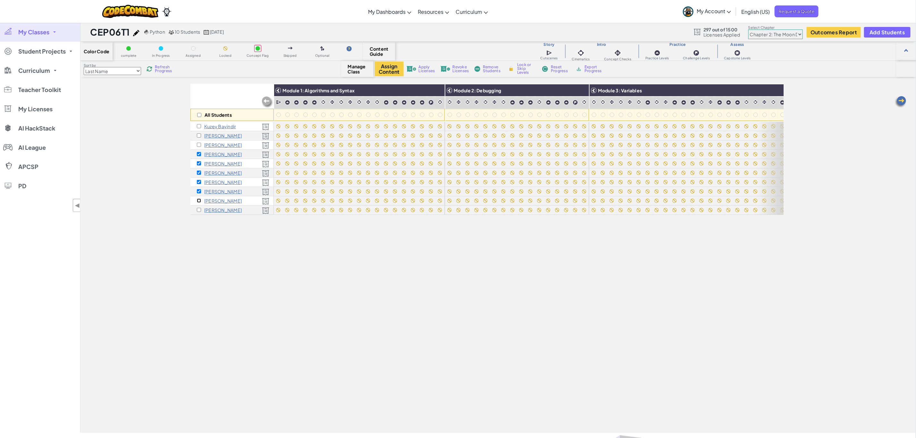
drag, startPoint x: 199, startPoint y: 199, endPoint x: 197, endPoint y: 203, distance: 4.8
click at [199, 198] on input "checkbox" at bounding box center [199, 200] width 4 height 4
checkbox input "true"
click at [199, 208] on input "checkbox" at bounding box center [199, 210] width 4 height 4
checkbox input "true"
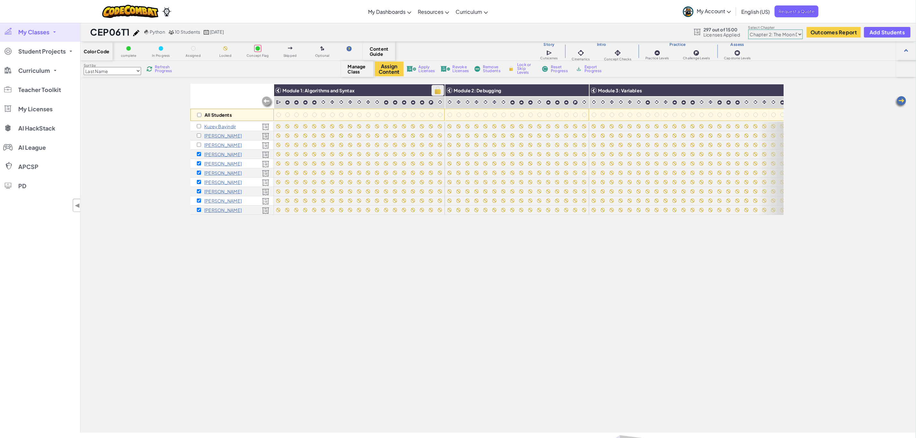
click at [440, 91] on img at bounding box center [437, 91] width 11 height 10
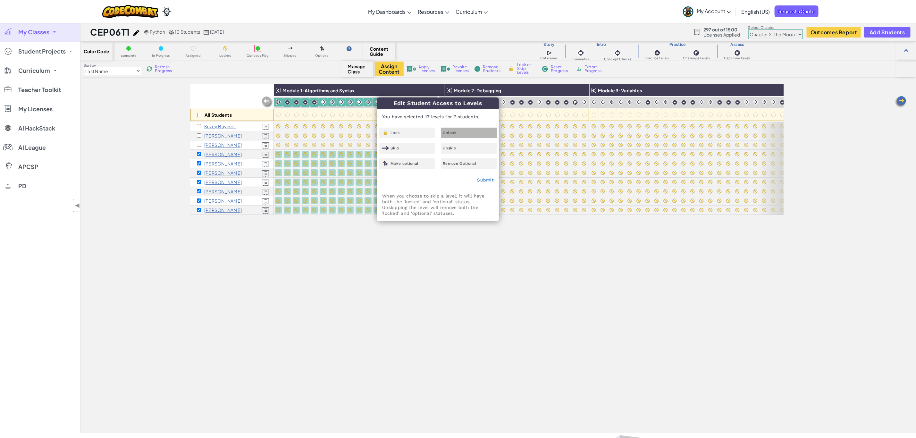
click at [469, 132] on div "Unlock" at bounding box center [469, 133] width 56 height 11
click at [490, 182] on link "Submit" at bounding box center [485, 179] width 17 height 5
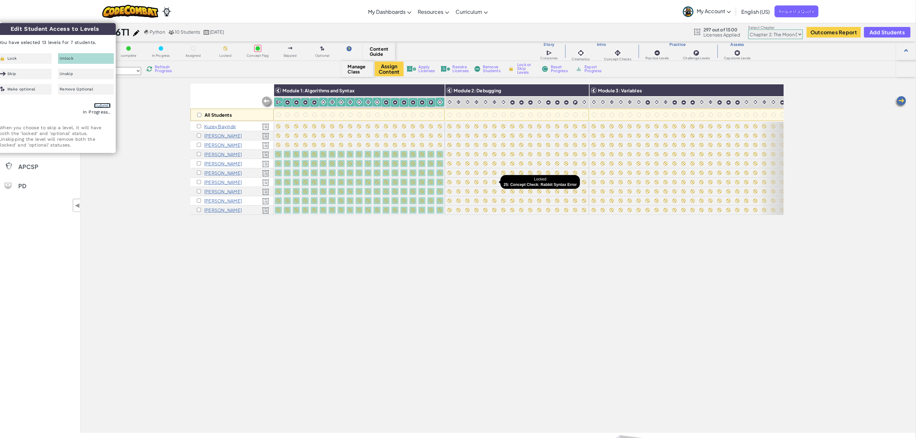
checkbox input "false"
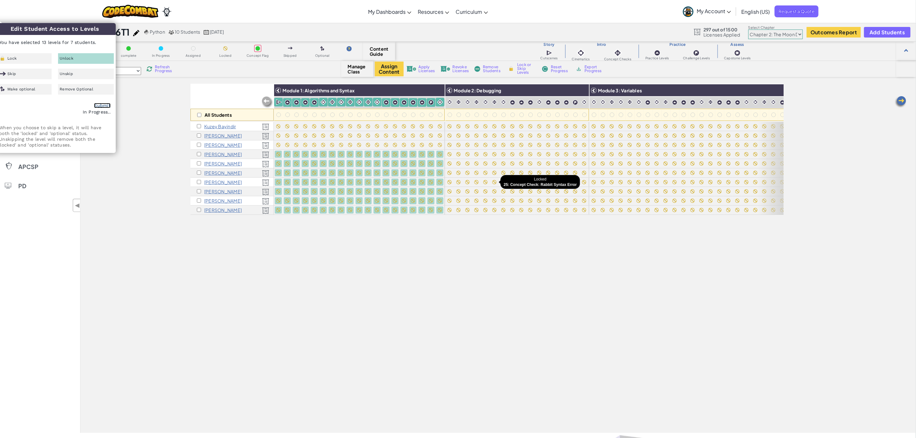
checkbox input "false"
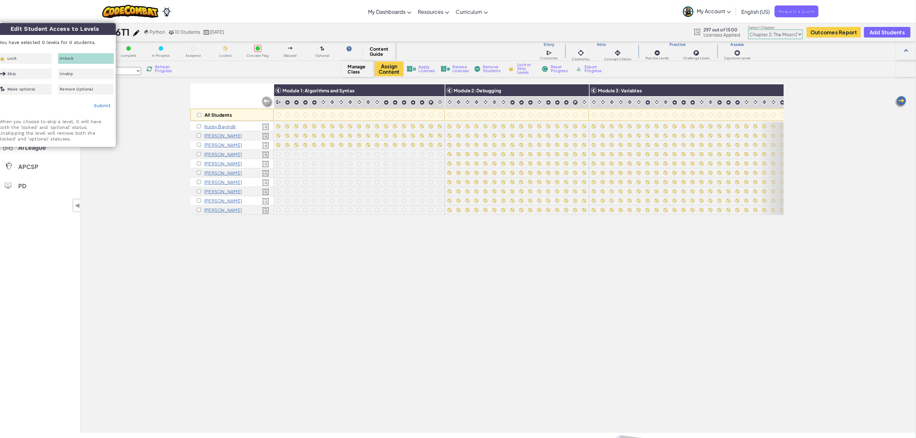
drag, startPoint x: 128, startPoint y: 245, endPoint x: 115, endPoint y: 237, distance: 15.4
click at [119, 237] on div "All Students Module 1: Algorithms and Syntax Module 2: Debugging Module 3: Vari…" at bounding box center [498, 258] width 836 height 349
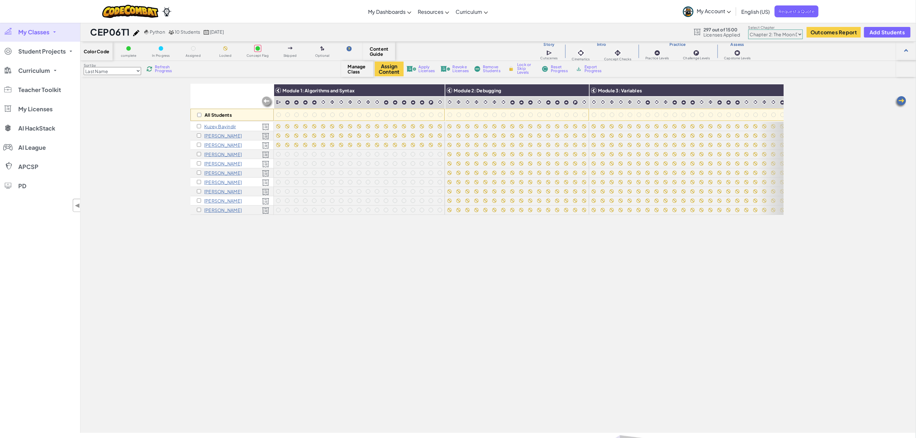
click at [36, 26] on link "My Classes" at bounding box center [40, 31] width 80 height 19
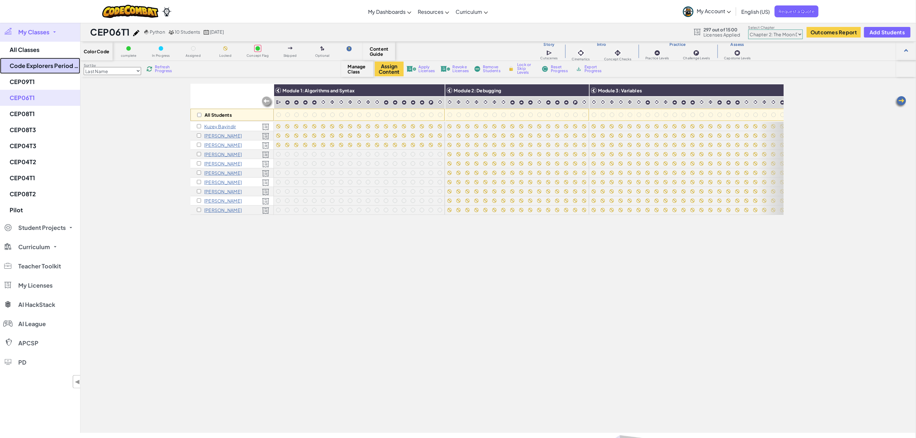
click at [64, 64] on link "Code Explorers Period 06 Trimester 1" at bounding box center [40, 66] width 80 height 16
select select "5d41d731a8d1836b5aa3cba1"
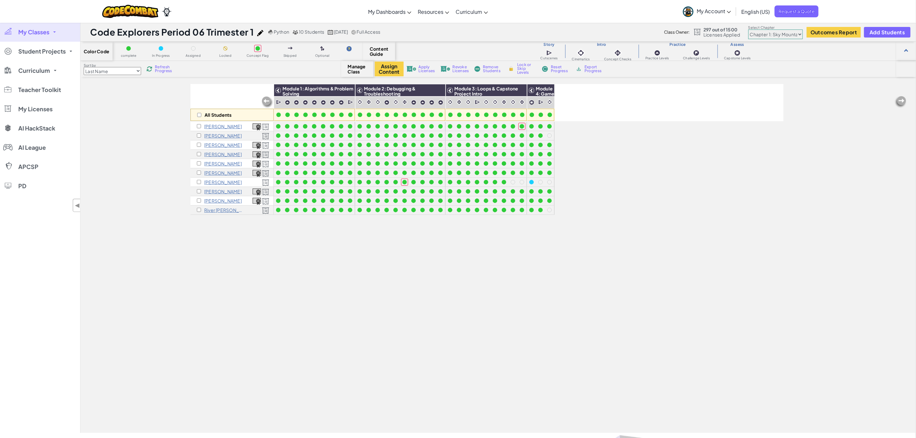
click at [49, 31] on span "My Classes" at bounding box center [33, 32] width 31 height 6
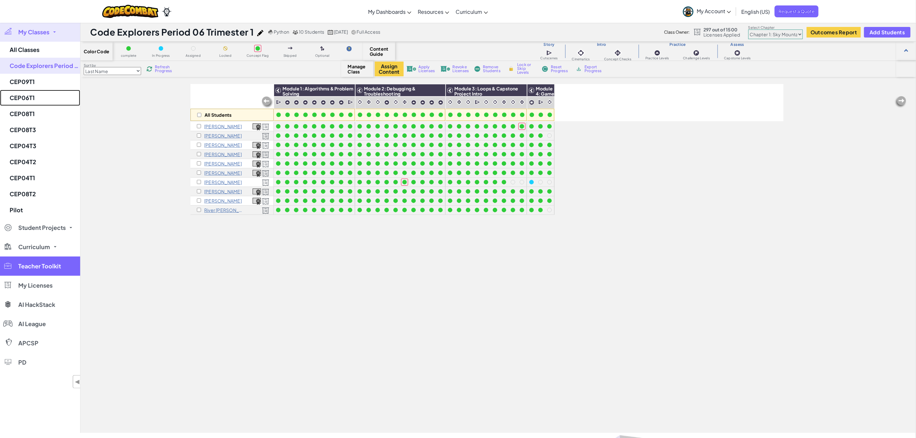
click at [32, 97] on link "CEP06T1" at bounding box center [40, 98] width 80 height 16
select select "5d8a57abe8919b28d5113af1"
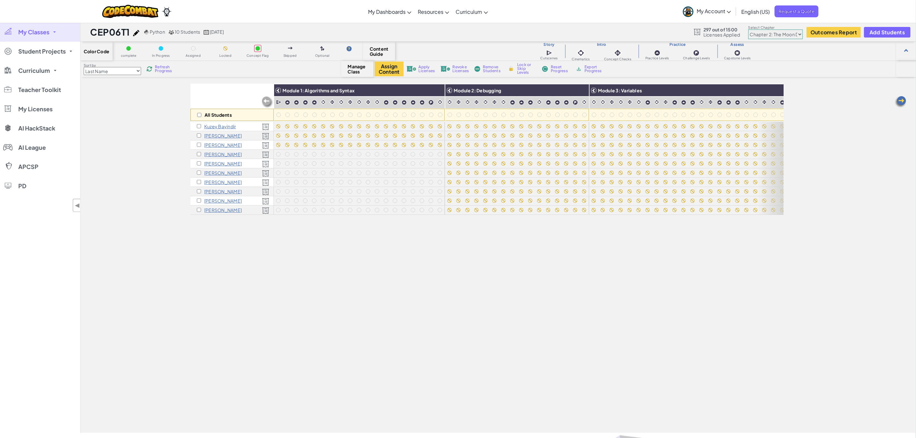
drag, startPoint x: 44, startPoint y: 28, endPoint x: 41, endPoint y: 26, distance: 4.2
click at [43, 27] on link "My Classes" at bounding box center [40, 31] width 80 height 19
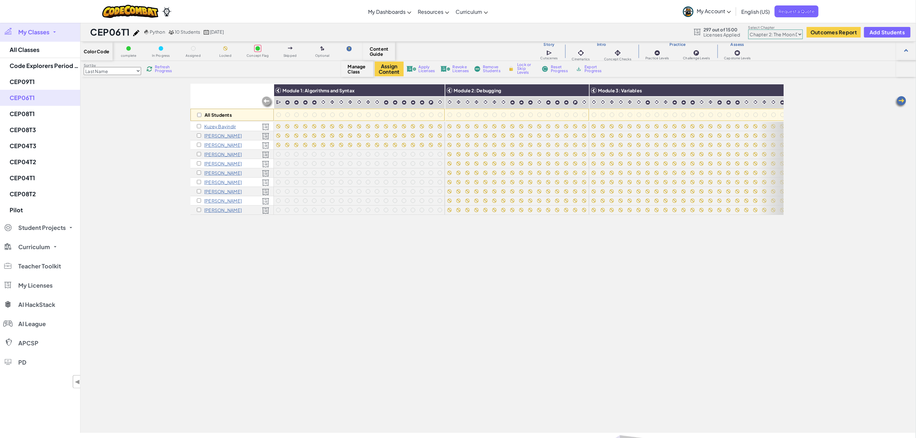
click at [793, 36] on select "Chapter 1: Sky Mountain Chapter 2: The Moon Dancers Chapter 3: The Phoenix Land…" at bounding box center [775, 34] width 55 height 10
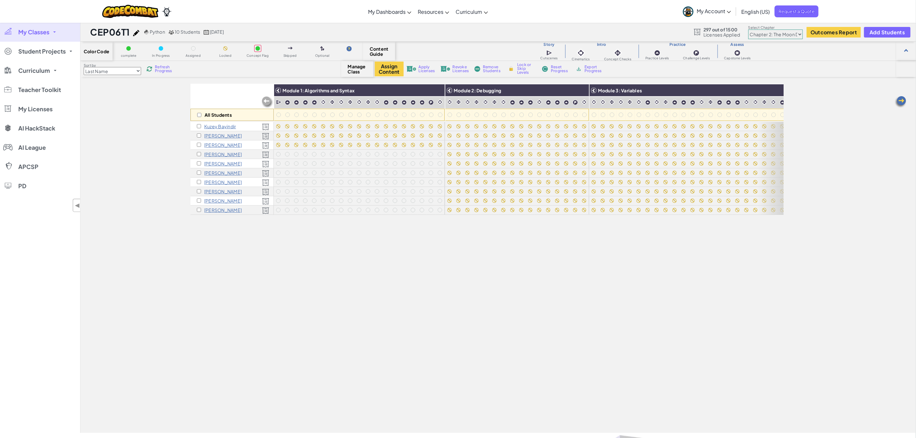
select select "5d41d731a8d1836b5aa3cba1"
click at [749, 29] on select "Chapter 1: Sky Mountain Chapter 2: The Moon Dancers Chapter 3: The Phoenix Land…" at bounding box center [775, 34] width 55 height 10
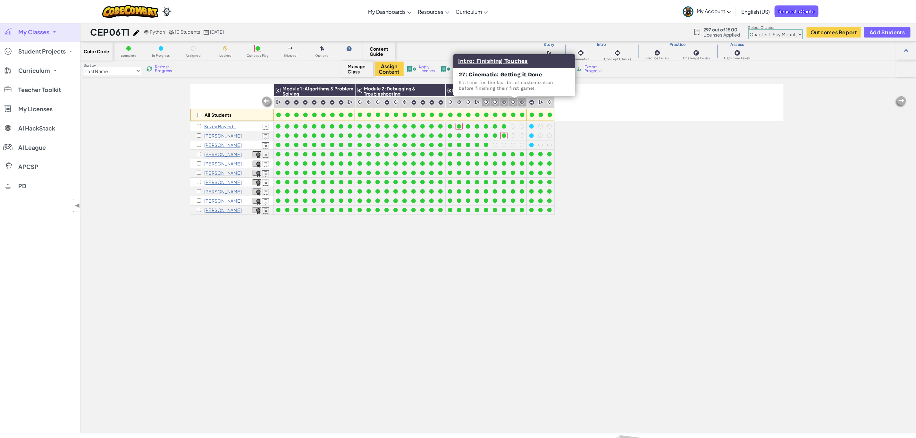
click at [512, 101] on img at bounding box center [513, 102] width 6 height 6
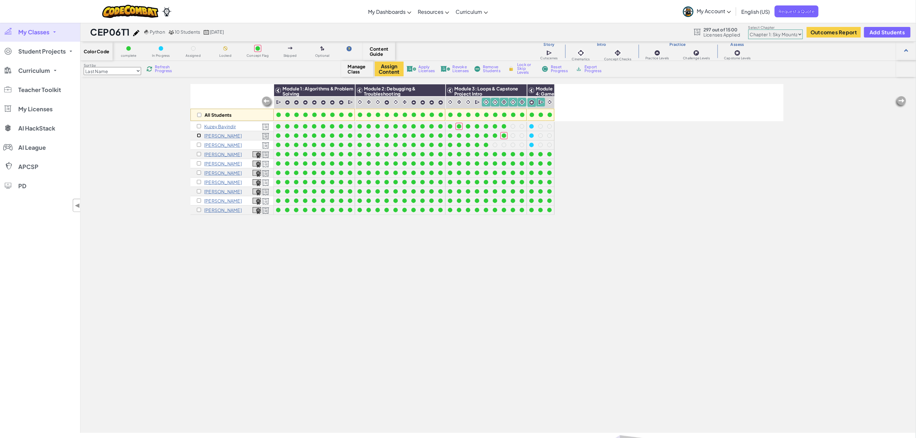
click at [199, 135] on input "checkbox" at bounding box center [199, 135] width 4 height 4
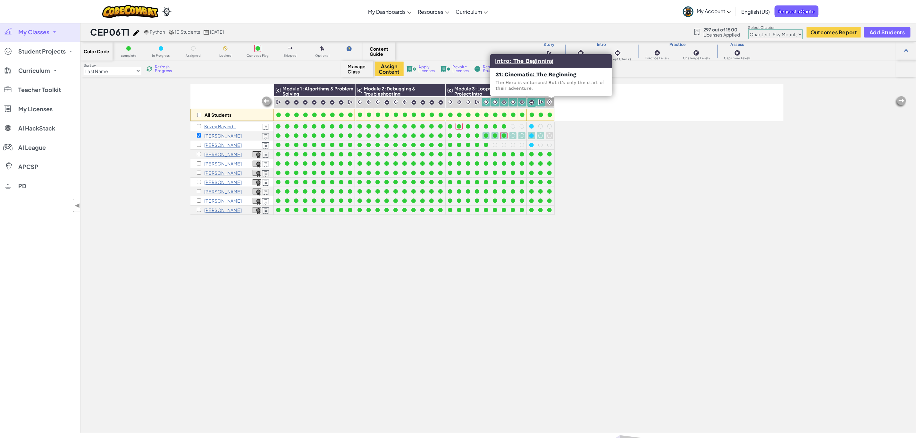
click at [550, 100] on img at bounding box center [550, 102] width 6 height 6
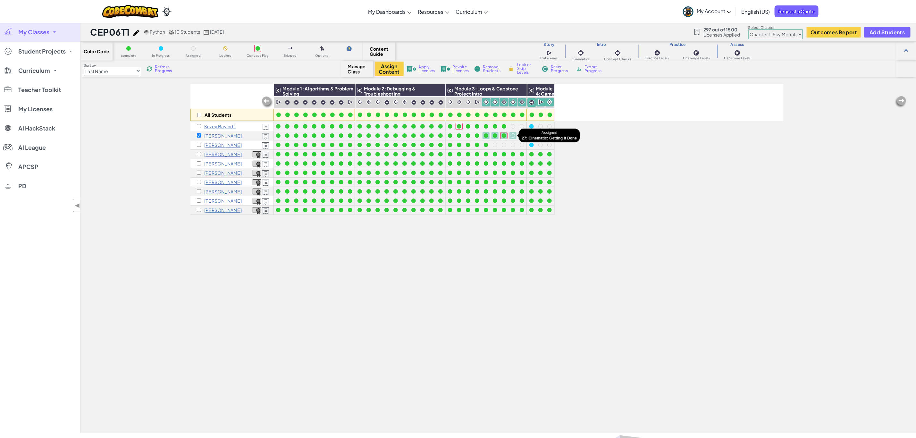
click at [509, 136] on div at bounding box center [512, 135] width 7 height 7
drag, startPoint x: 589, startPoint y: 147, endPoint x: 584, endPoint y: 145, distance: 4.7
click at [588, 146] on div "All Students Module 1: Algorithms & Problem Solving Module 2: Debugging & Troub…" at bounding box center [486, 223] width 593 height 406
click at [513, 160] on div at bounding box center [512, 163] width 7 height 7
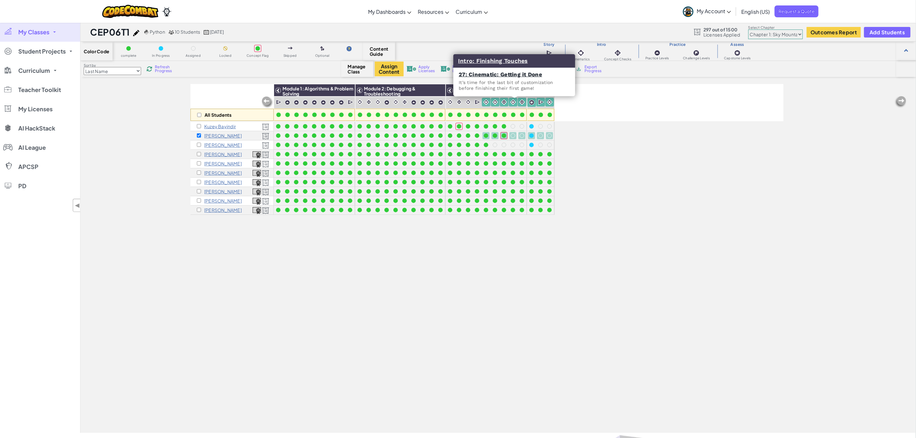
drag, startPoint x: 517, startPoint y: 100, endPoint x: 512, endPoint y: 97, distance: 6.6
click at [514, 98] on div at bounding box center [513, 102] width 9 height 9
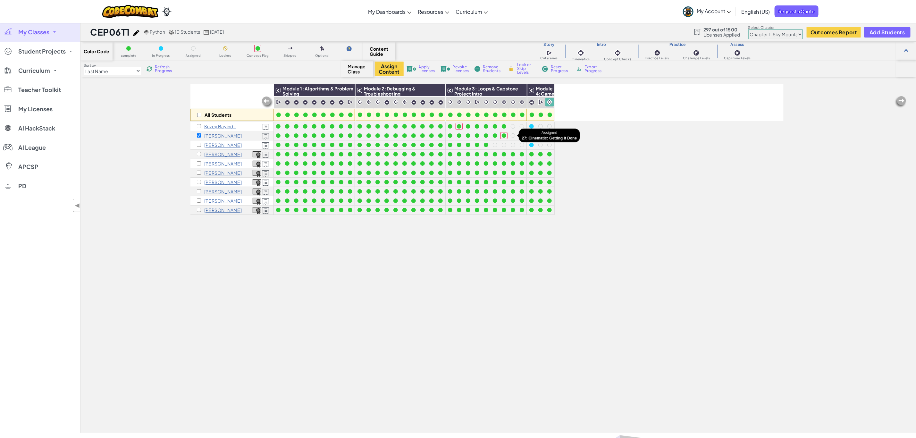
click at [513, 136] on div at bounding box center [513, 135] width 4 height 4
click at [522, 134] on div at bounding box center [522, 135] width 4 height 4
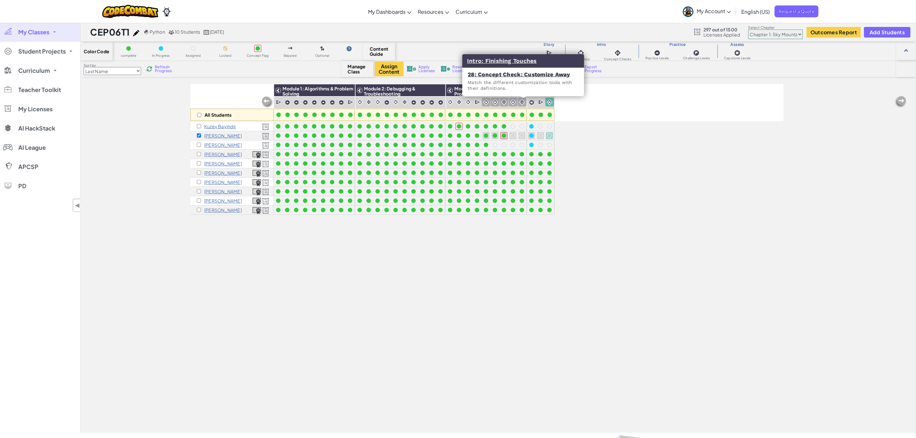
click at [522, 103] on img at bounding box center [522, 102] width 6 height 6
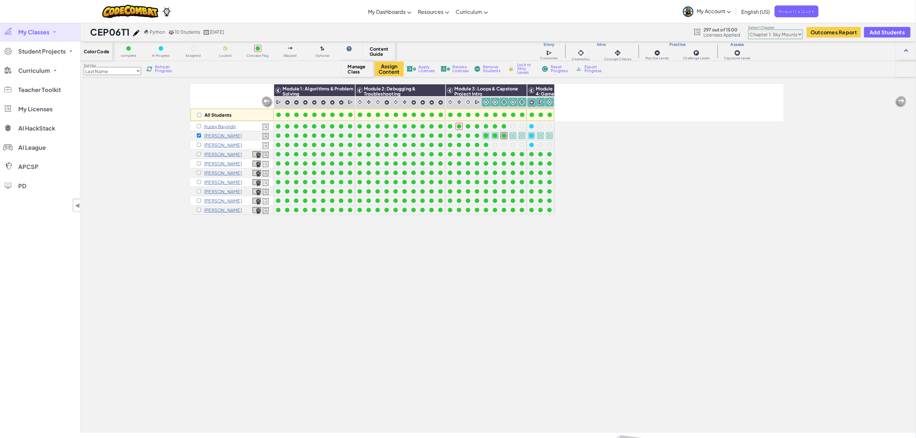
click at [522, 69] on span "Lock or Skip Levels" at bounding box center [526, 69] width 19 height 12
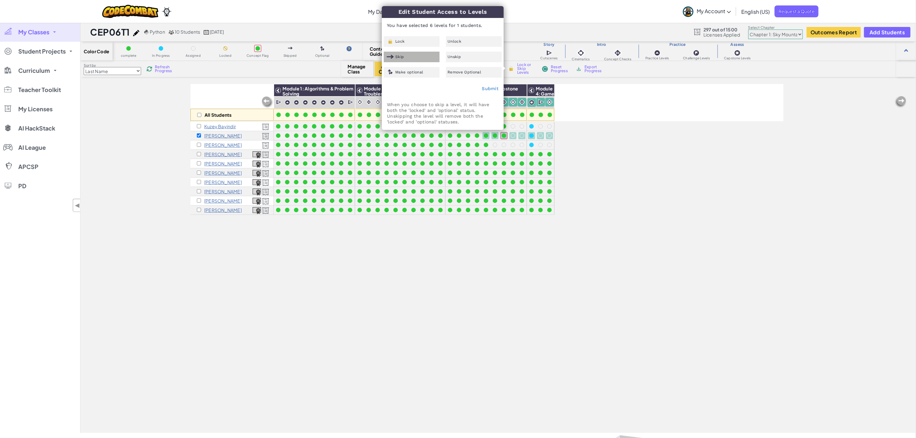
click at [418, 57] on div "Skip" at bounding box center [412, 57] width 56 height 11
click at [487, 91] on link "Submit" at bounding box center [490, 88] width 17 height 5
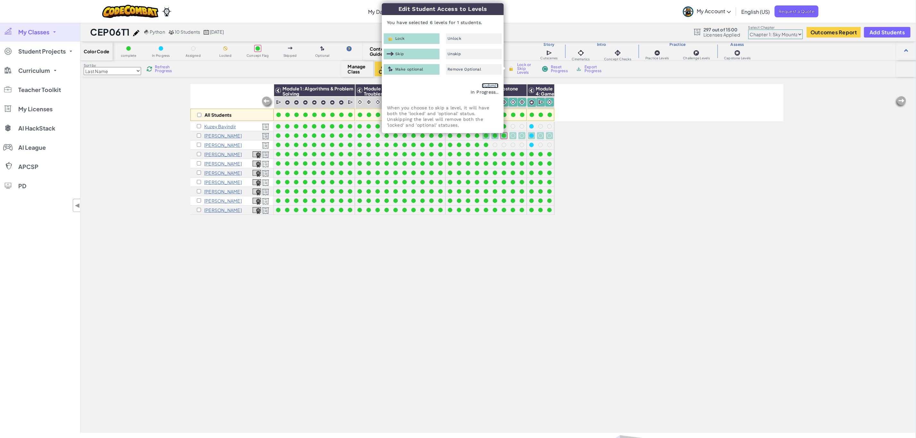
checkbox input "false"
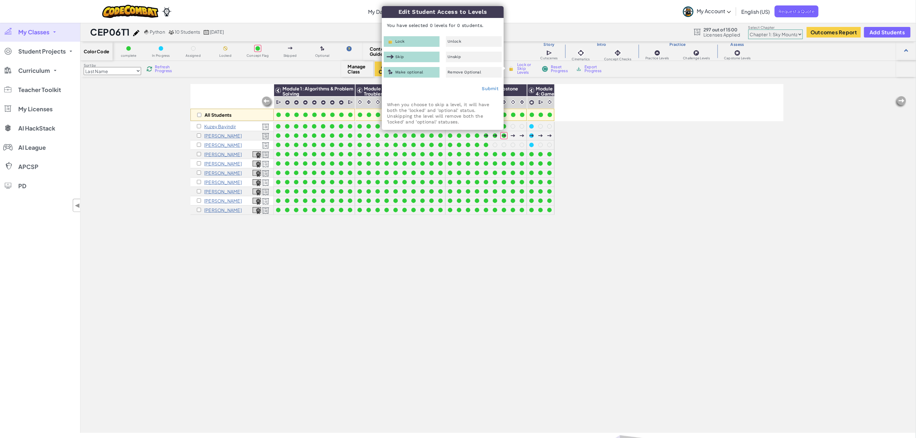
drag, startPoint x: 590, startPoint y: 240, endPoint x: 587, endPoint y: 238, distance: 3.9
click at [588, 239] on div "All Students Module 1: Algorithms & Problem Solving Module 2: Debugging & Troub…" at bounding box center [486, 223] width 593 height 406
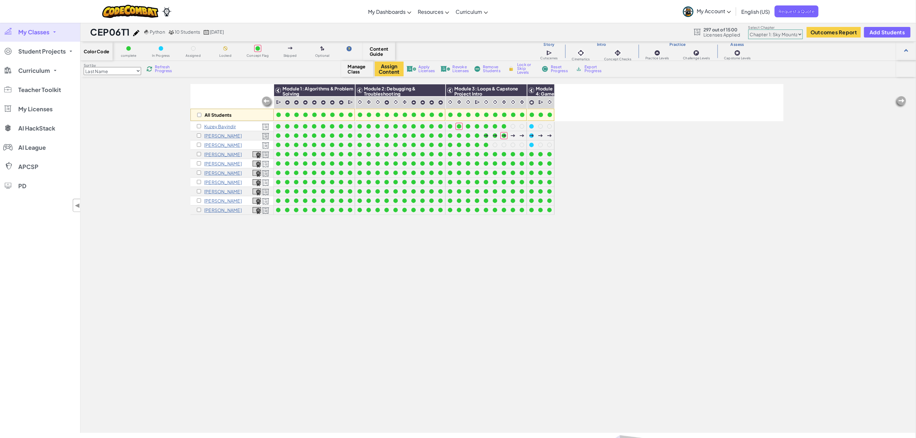
click at [782, 34] on select "Chapter 1: Sky Mountain Chapter 2: The Moon Dancers Chapter 3: The Phoenix Land…" at bounding box center [775, 34] width 55 height 10
select select "5d8a57abe8919b28d5113af1"
click at [749, 29] on select "Chapter 1: Sky Mountain Chapter 2: The Moon Dancers Chapter 3: The Phoenix Land…" at bounding box center [775, 34] width 55 height 10
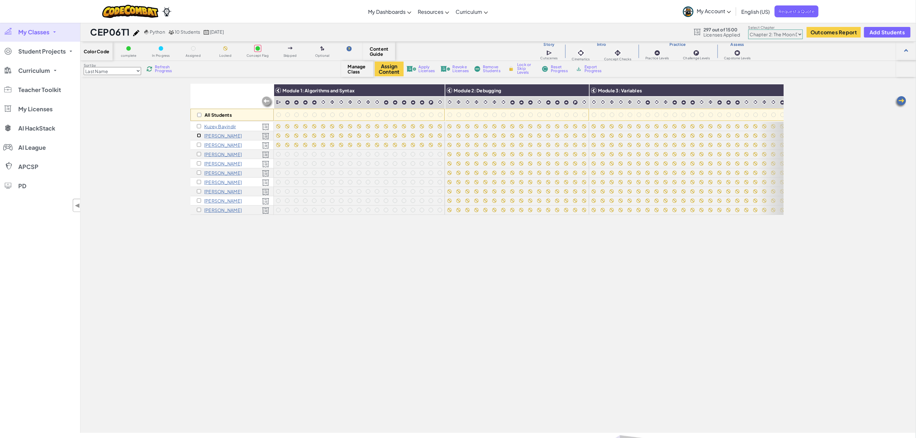
click at [198, 135] on input "checkbox" at bounding box center [199, 135] width 4 height 4
click at [441, 92] on img at bounding box center [437, 91] width 11 height 10
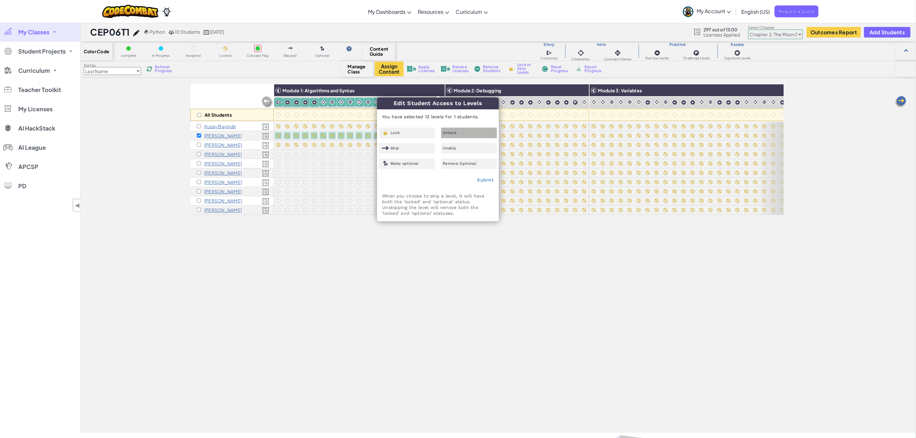
click at [447, 134] on span "Unlock" at bounding box center [450, 133] width 14 height 4
click at [485, 179] on link "Submit" at bounding box center [485, 179] width 17 height 5
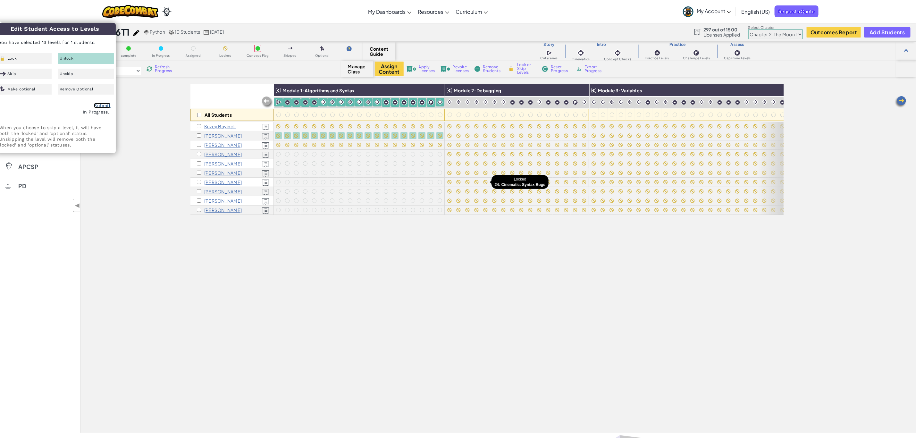
checkbox input "false"
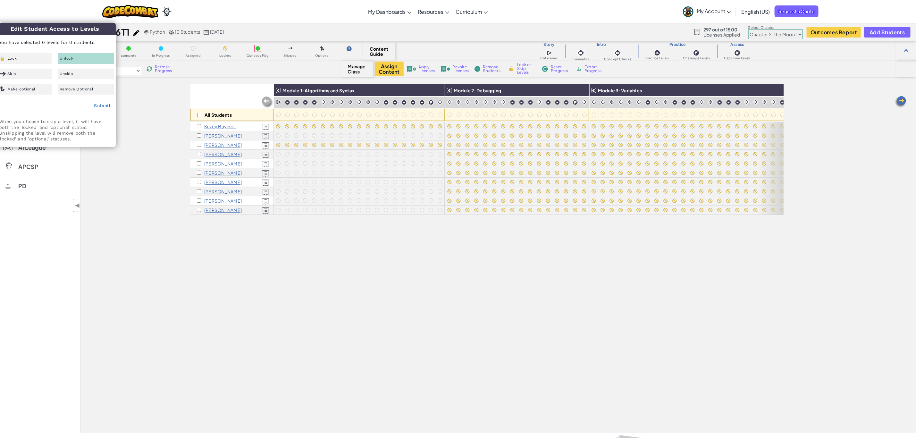
click at [783, 34] on select "Chapter 1: Sky Mountain Chapter 2: The Moon Dancers Chapter 3: The Phoenix Land…" at bounding box center [775, 34] width 55 height 10
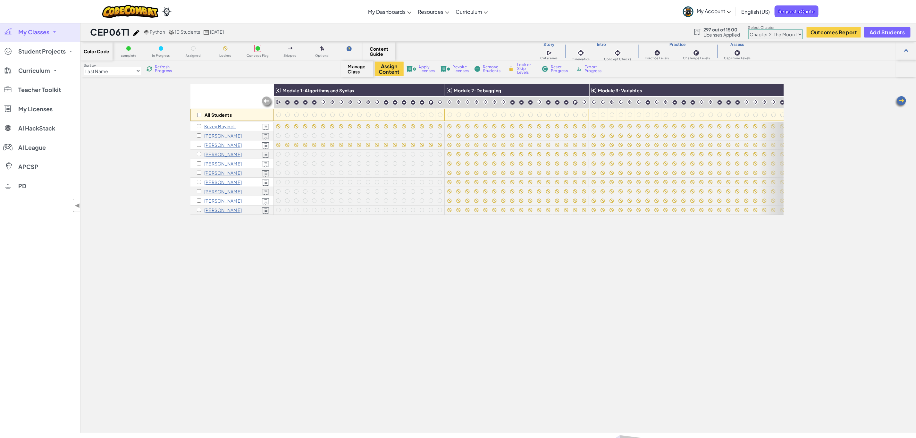
select select "5d41d731a8d1836b5aa3cba1"
click at [749, 29] on select "Chapter 1: Sky Mountain Chapter 2: The Moon Dancers Chapter 3: The Phoenix Land…" at bounding box center [775, 34] width 55 height 10
